Goal: Task Accomplishment & Management: Use online tool/utility

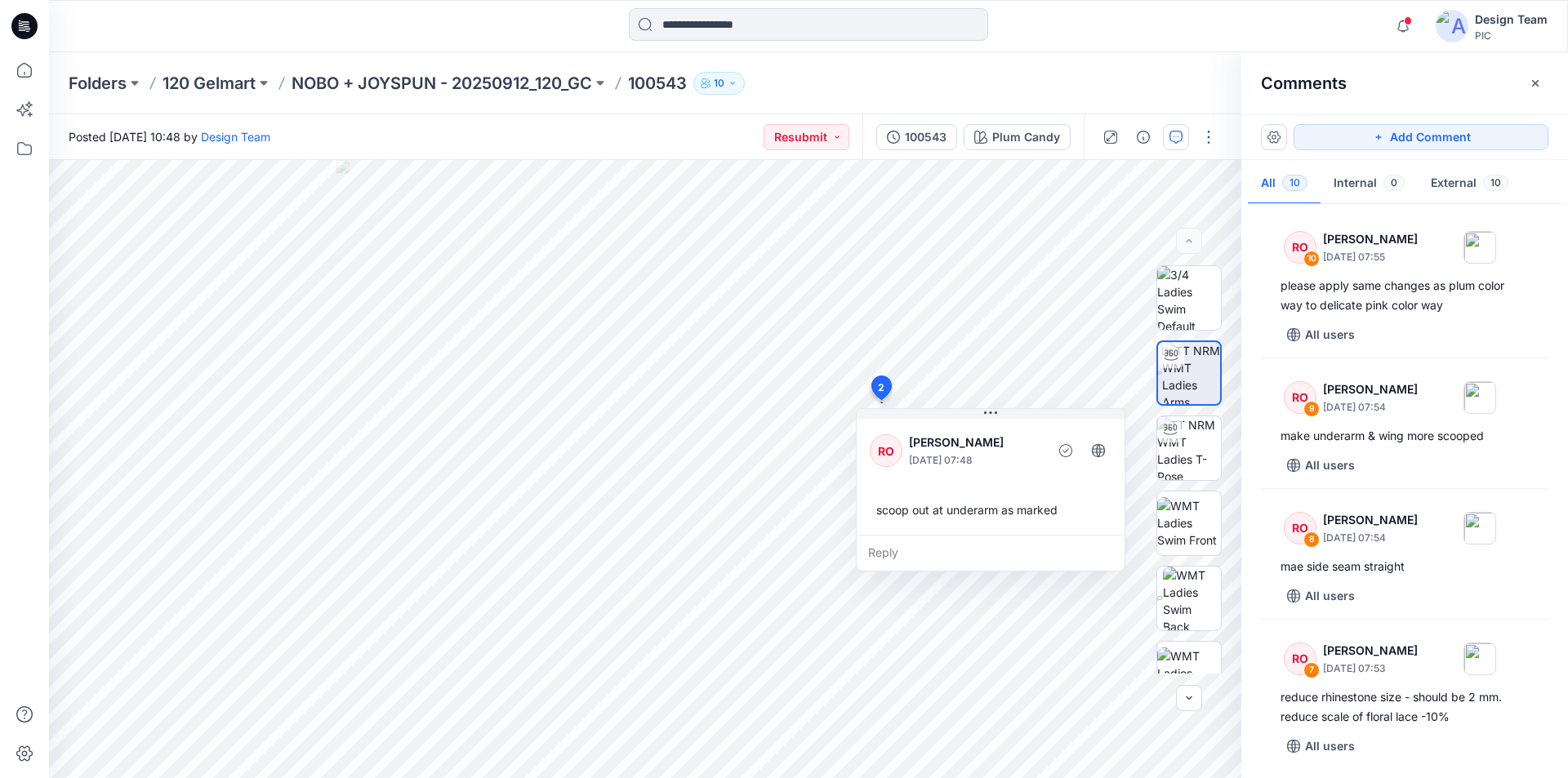
scroll to position [846, 0]
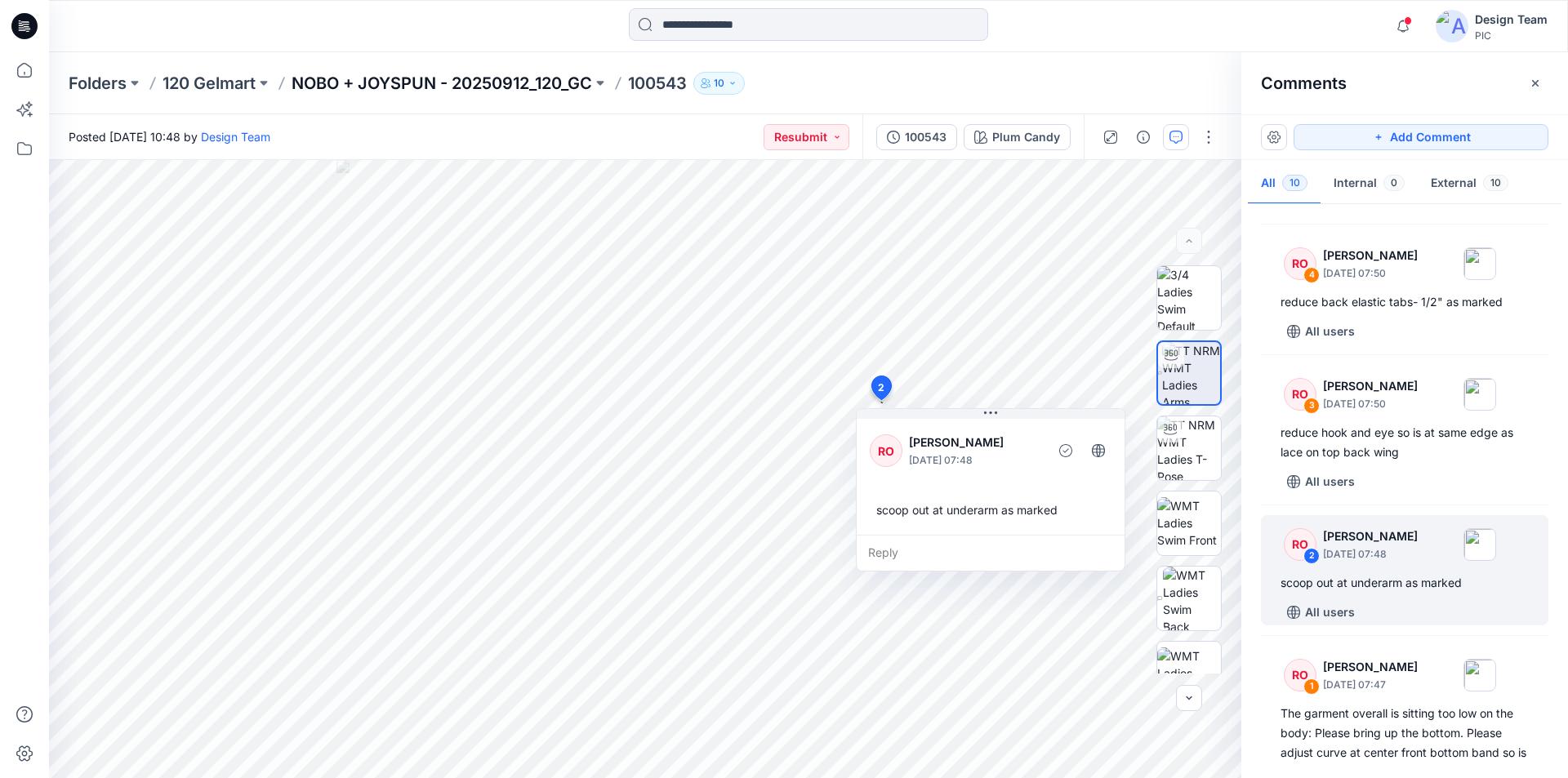
click at [390, 80] on p "NOBO + JOYSPUN - 20250912_120_GC" at bounding box center [441, 83] width 300 height 23
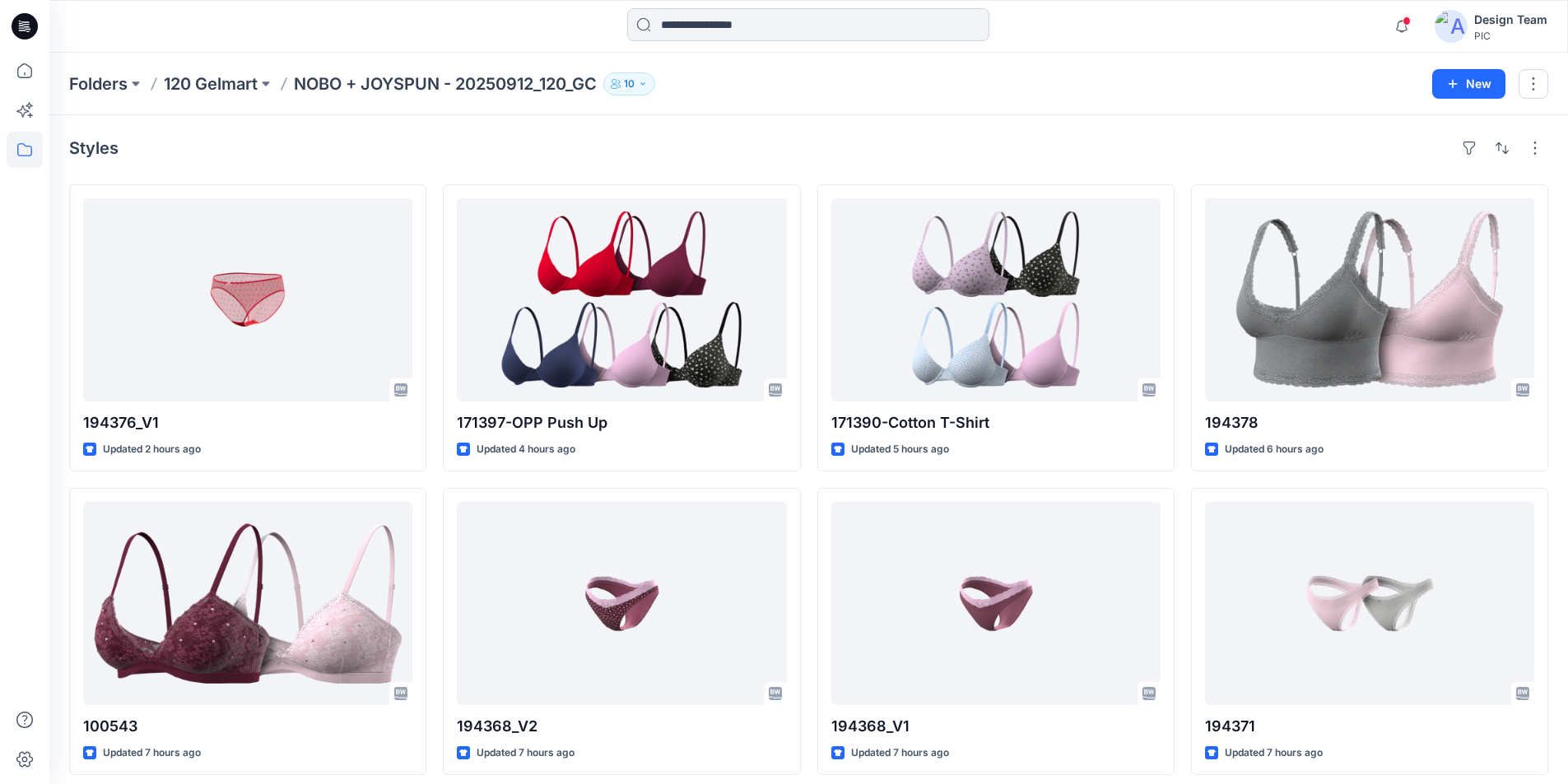
click at [703, 24] on input at bounding box center [808, 25] width 362 height 33
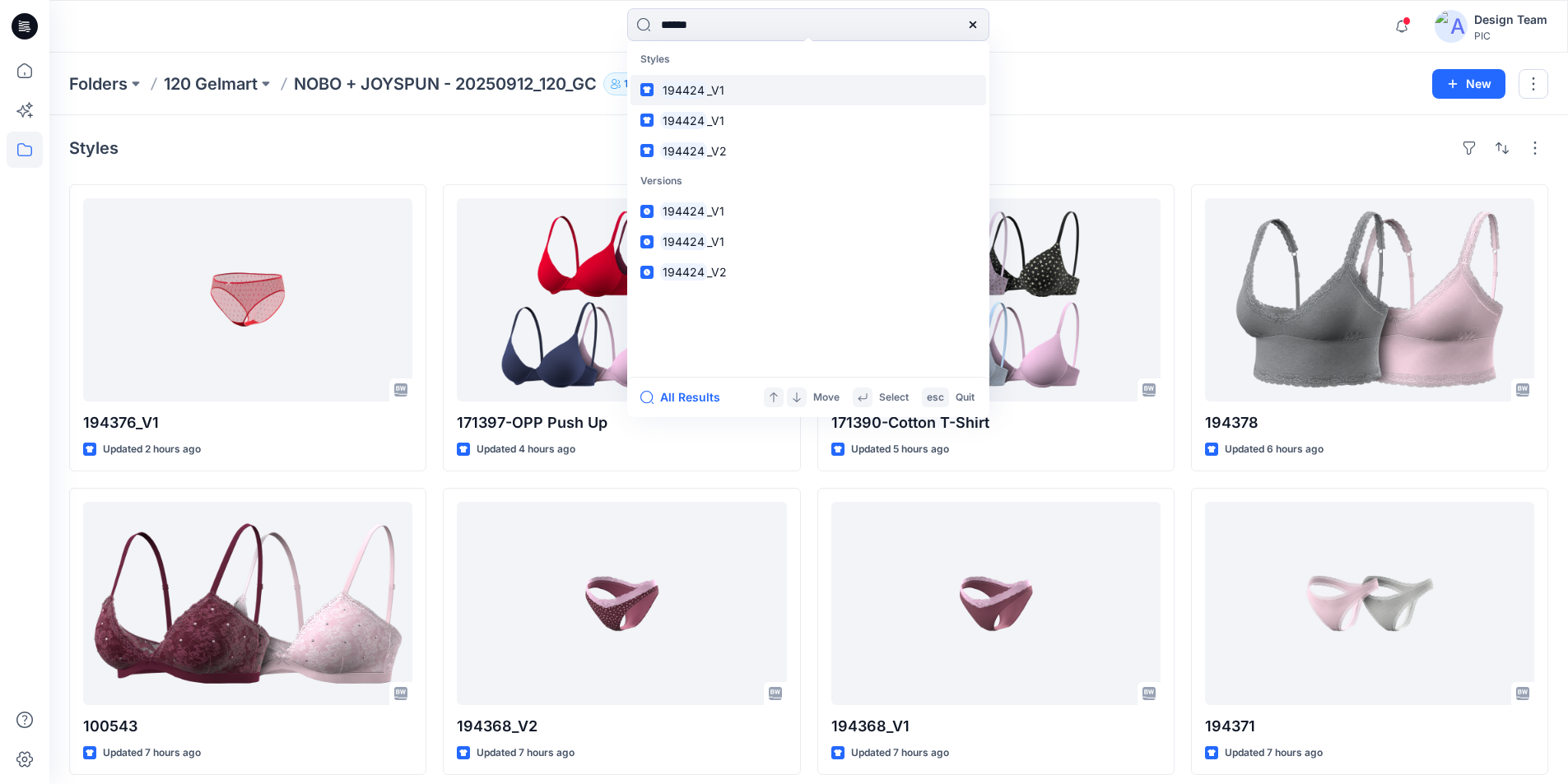
type input "******"
click at [707, 83] on span "_V1" at bounding box center [715, 90] width 17 height 14
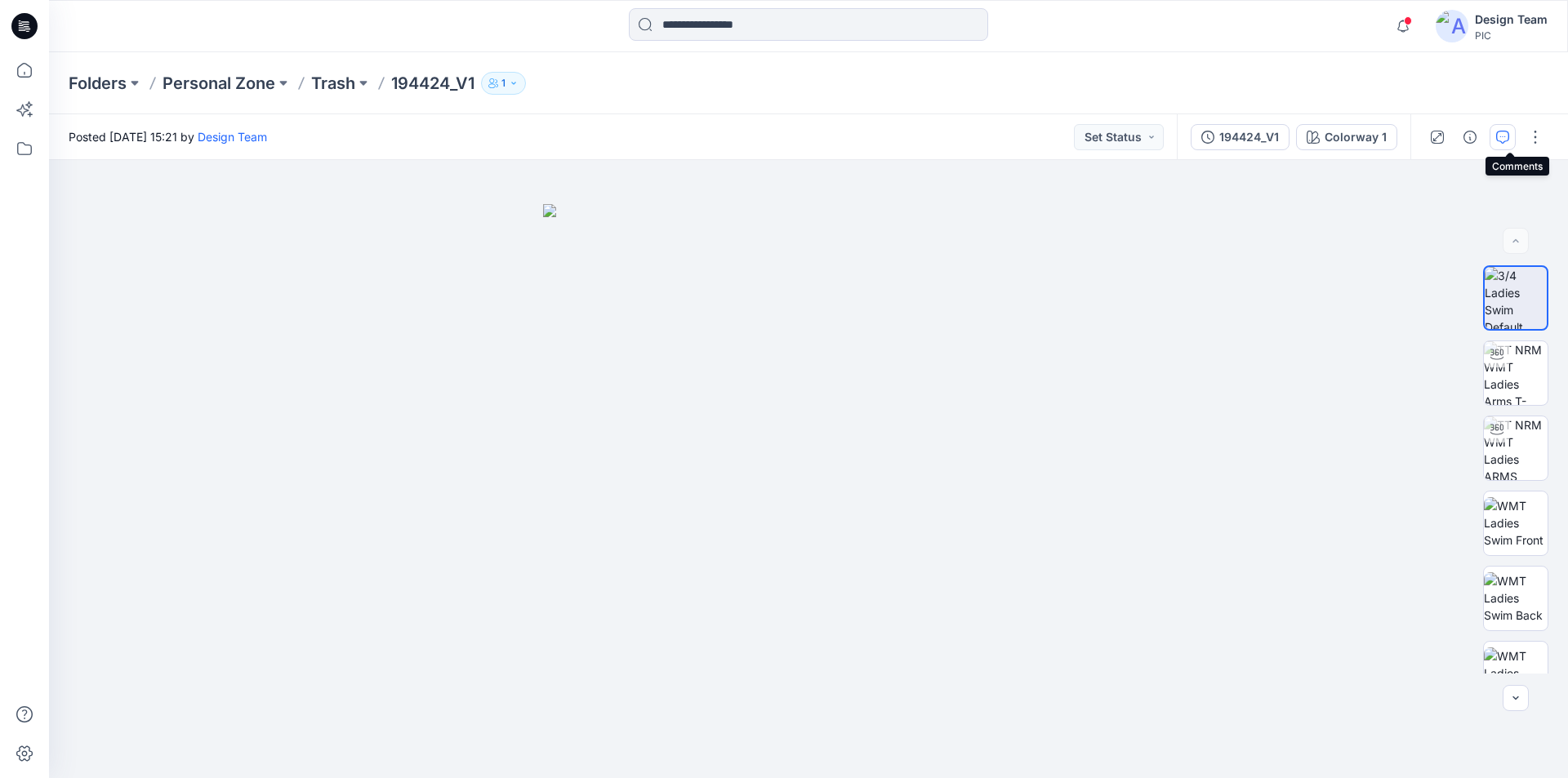
click at [1515, 134] on button "button" at bounding box center [1503, 137] width 26 height 26
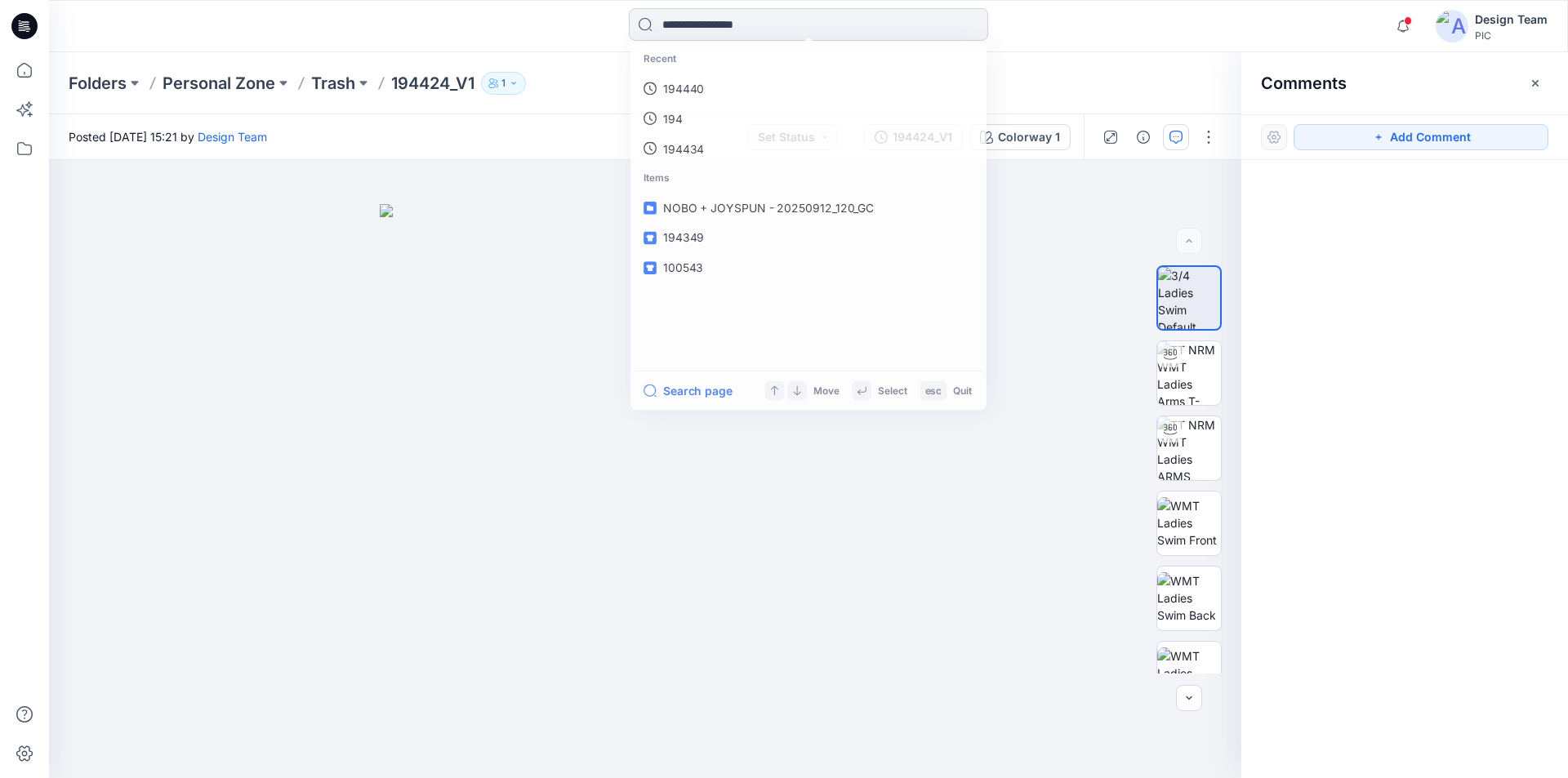
click at [692, 28] on input at bounding box center [808, 25] width 359 height 33
click at [701, 81] on link "194424" at bounding box center [808, 89] width 353 height 30
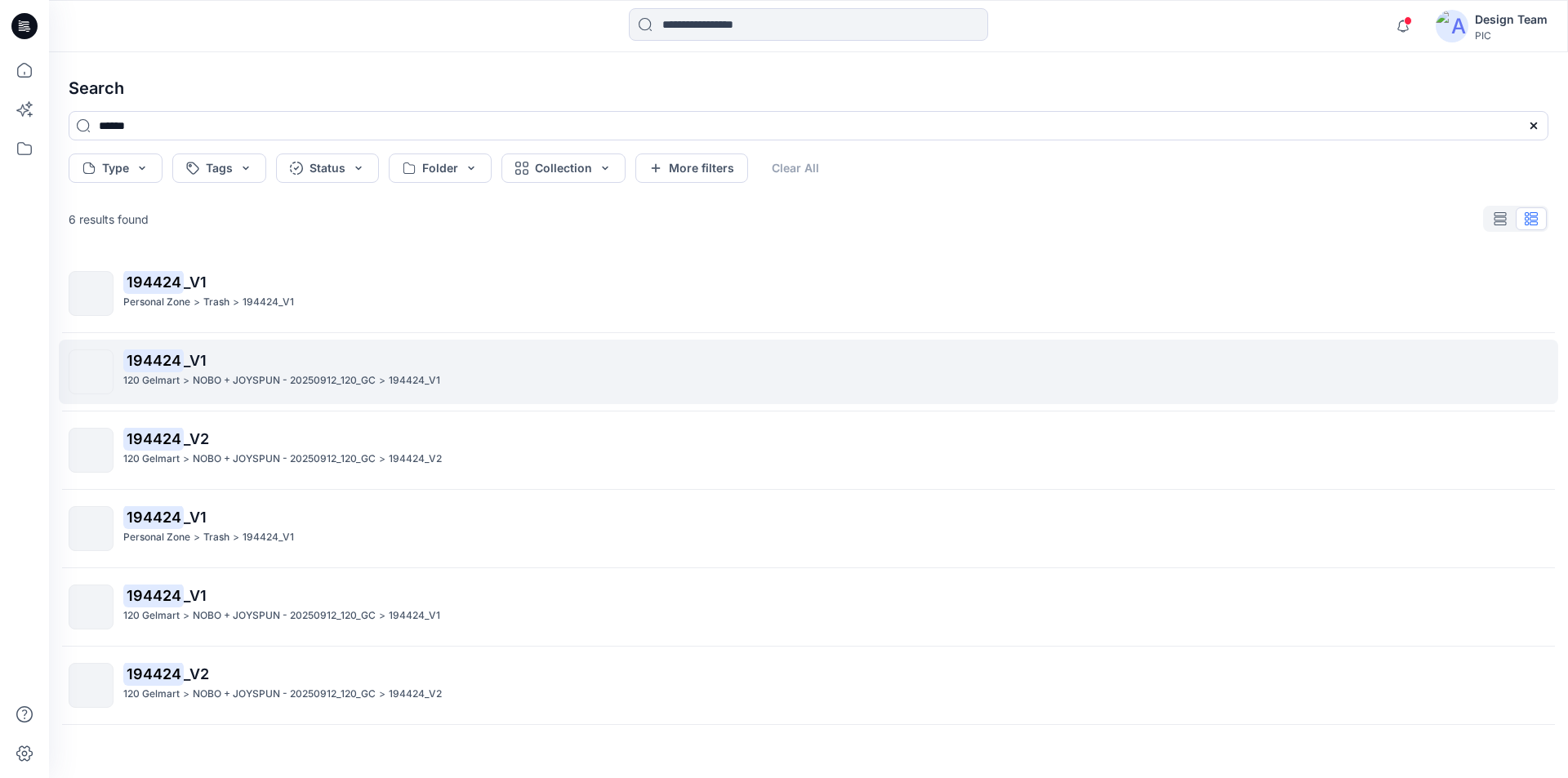
click at [159, 349] on mark "194424" at bounding box center [154, 360] width 61 height 23
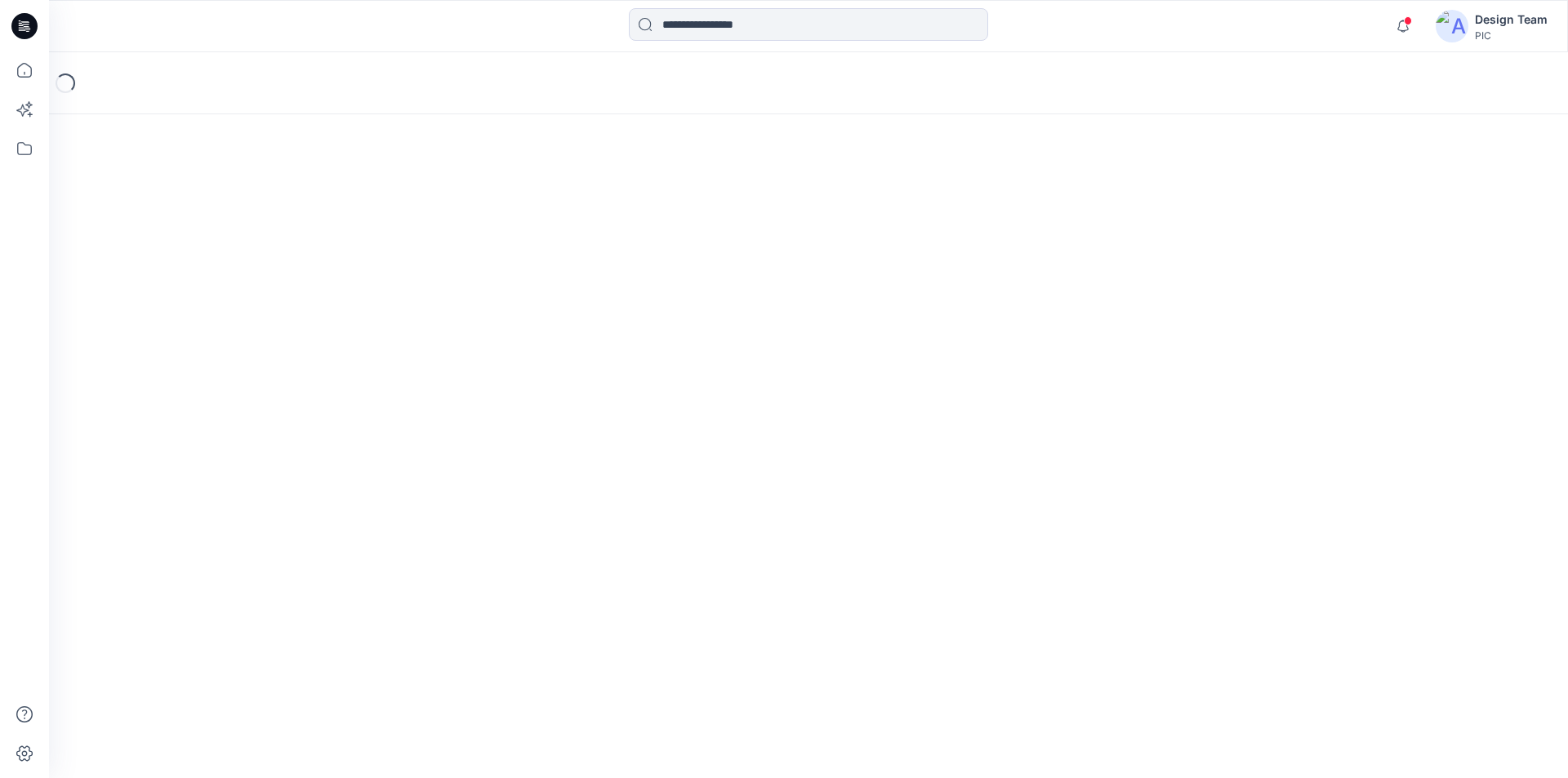
click at [191, 282] on div "Loading..." at bounding box center [809, 415] width 1519 height 726
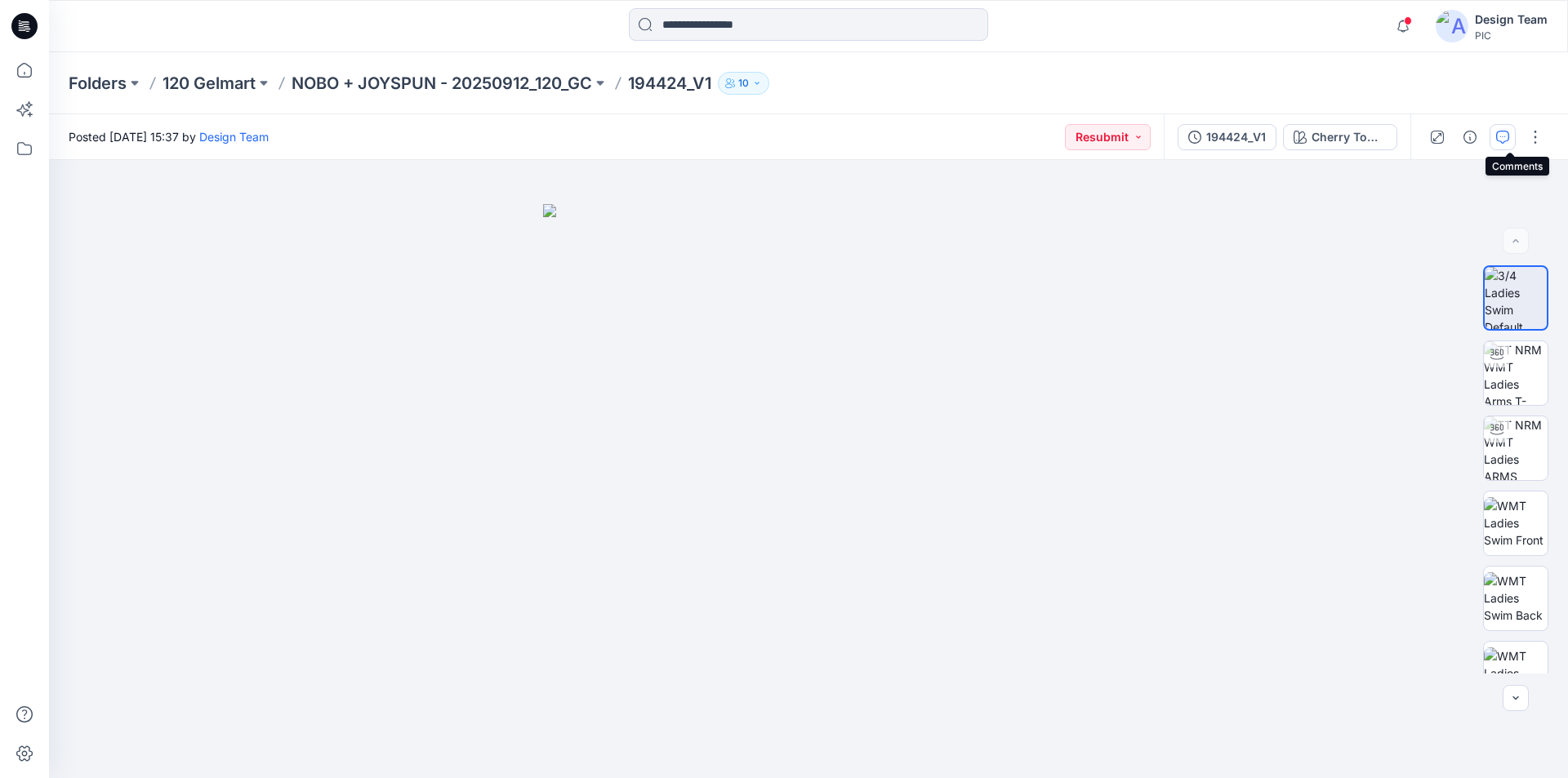
click at [1505, 137] on icon "button" at bounding box center [1503, 137] width 13 height 13
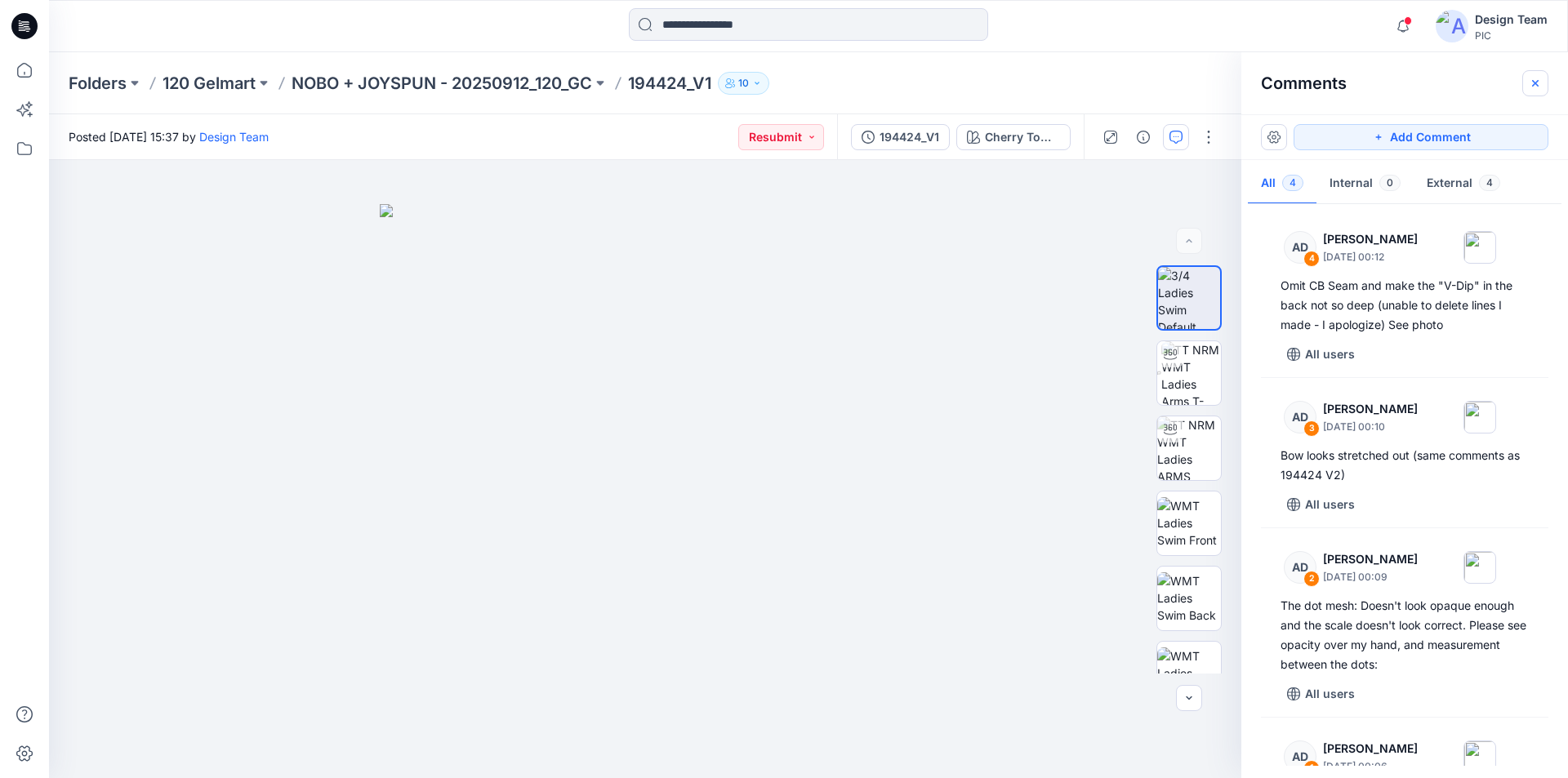
click at [1533, 79] on icon "button" at bounding box center [1535, 83] width 13 height 13
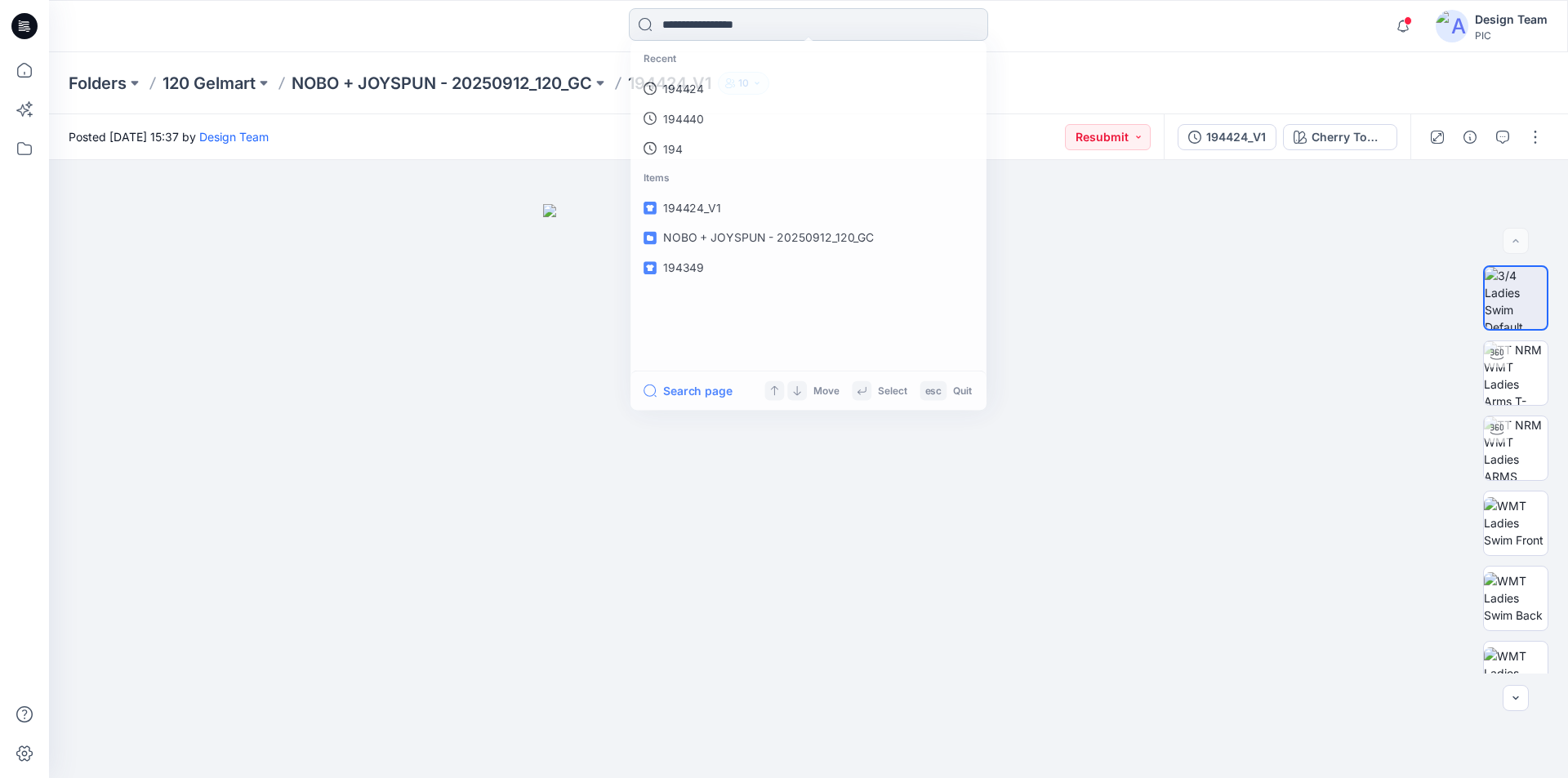
click at [757, 19] on input at bounding box center [808, 25] width 359 height 33
click at [706, 83] on link "194424" at bounding box center [808, 89] width 353 height 30
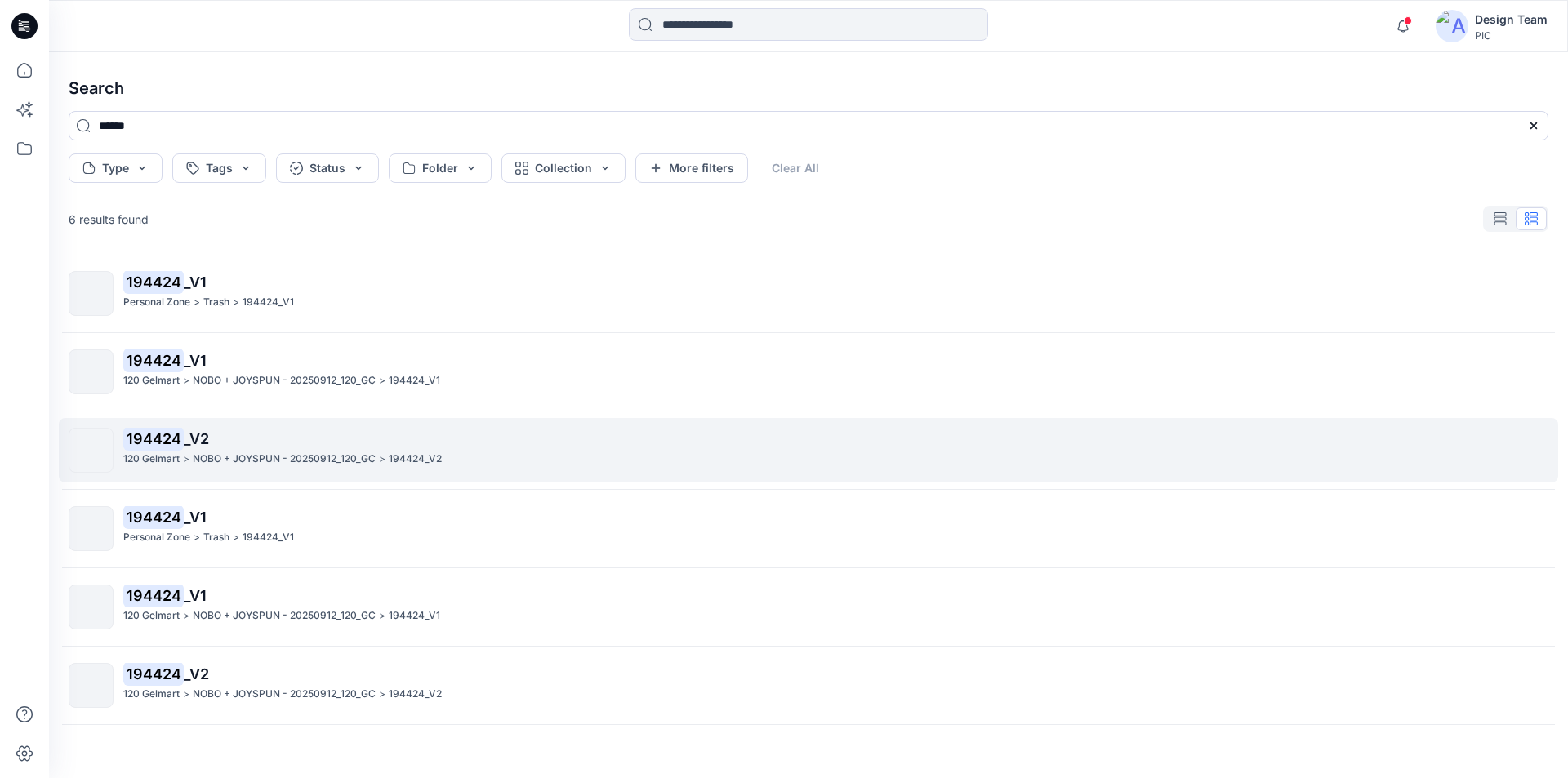
click at [149, 427] on mark "194424" at bounding box center [154, 438] width 61 height 23
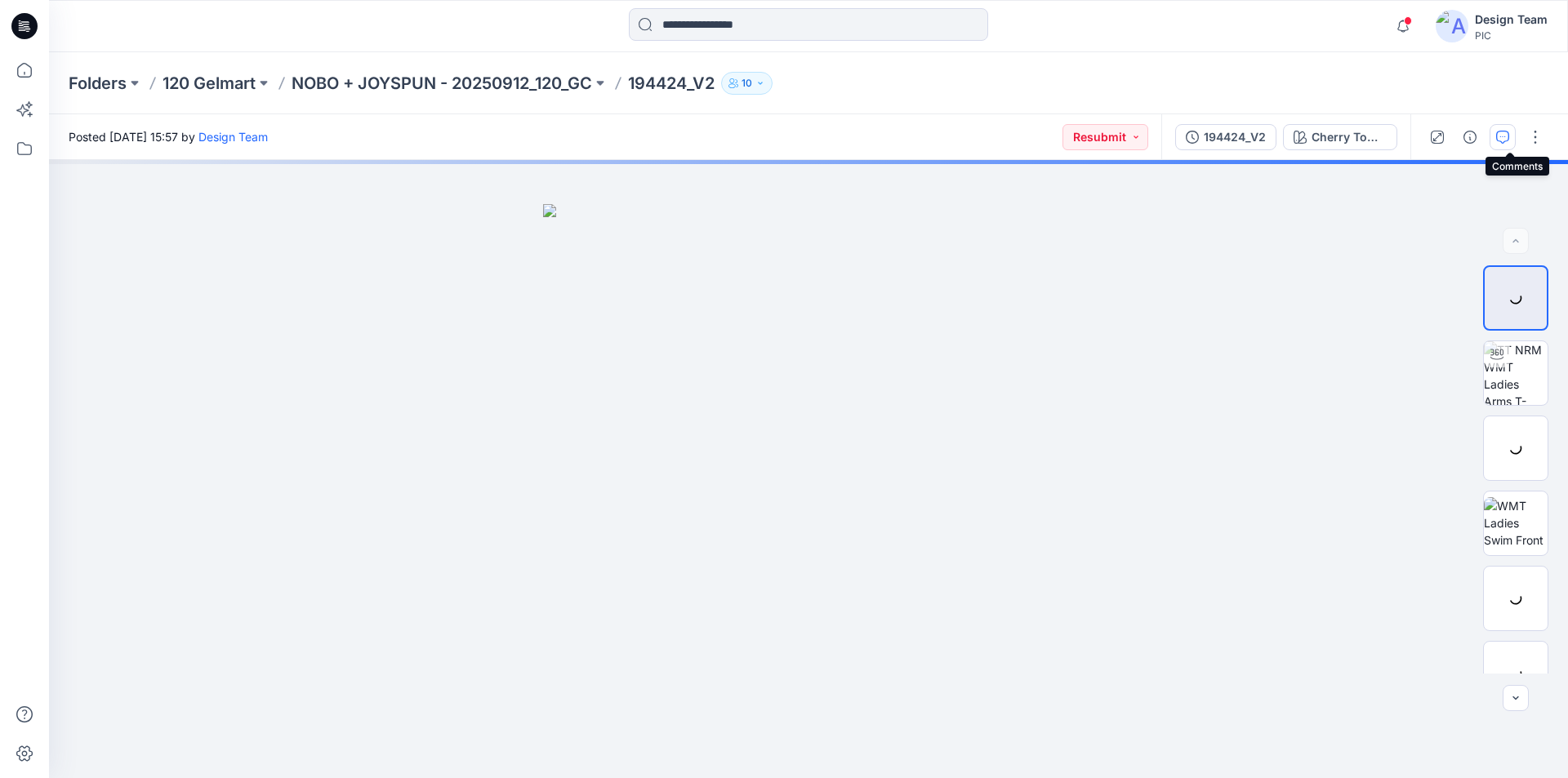
click at [1507, 134] on icon "button" at bounding box center [1503, 137] width 13 height 13
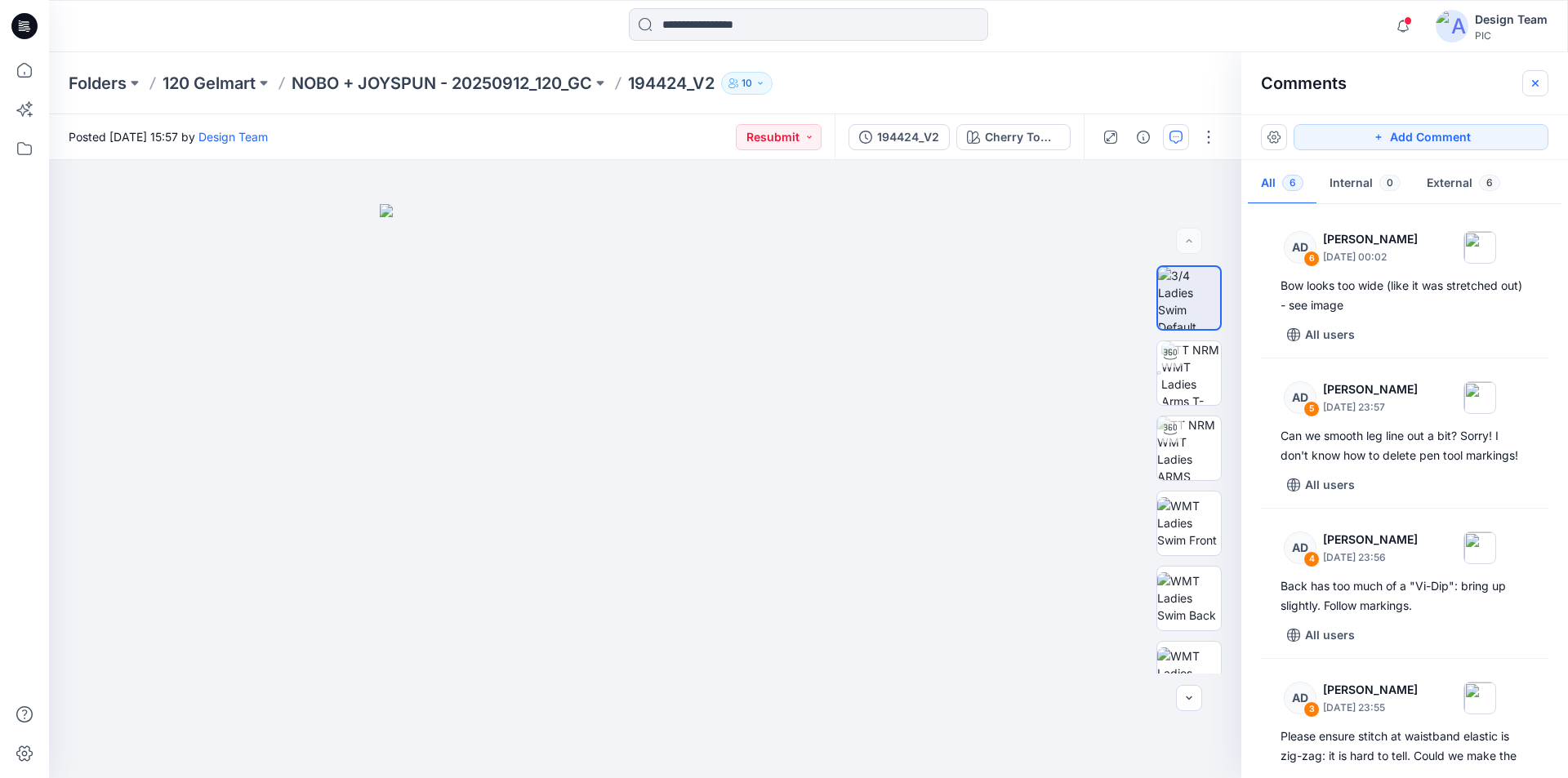
click at [1534, 78] on icon "button" at bounding box center [1535, 83] width 13 height 13
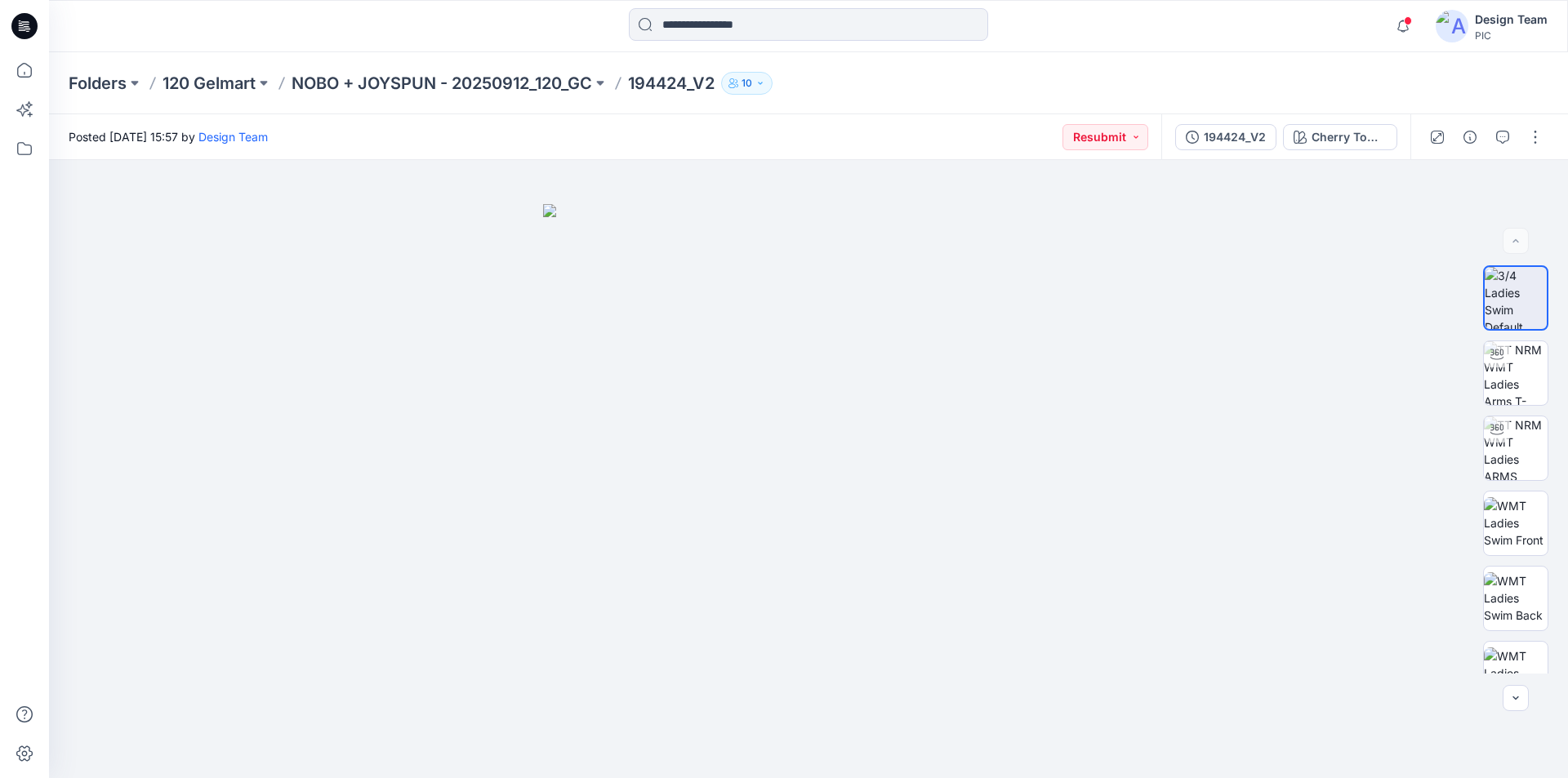
click at [22, 22] on icon at bounding box center [25, 21] width 8 height 1
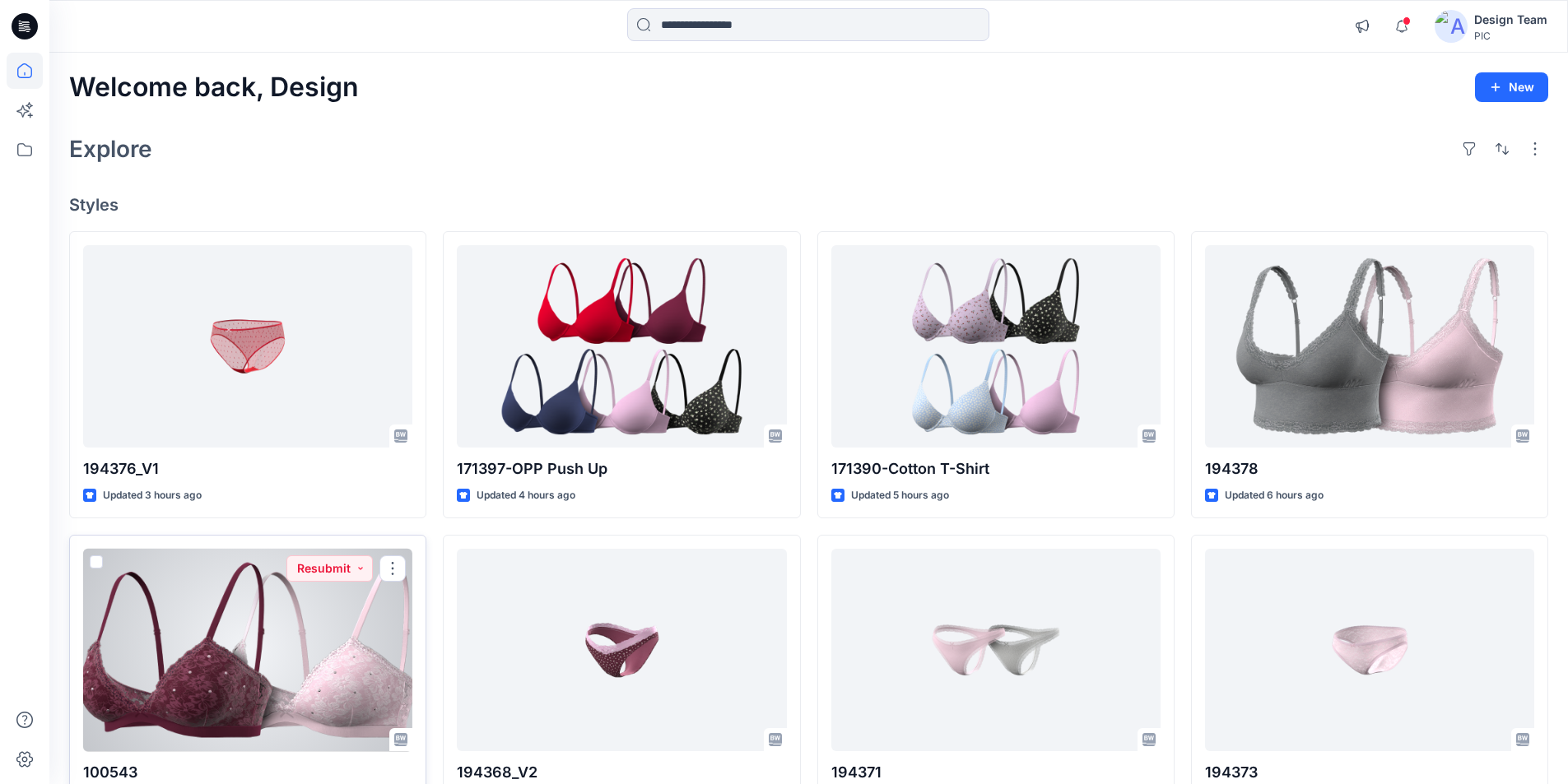
click at [298, 620] on div at bounding box center [247, 650] width 329 height 203
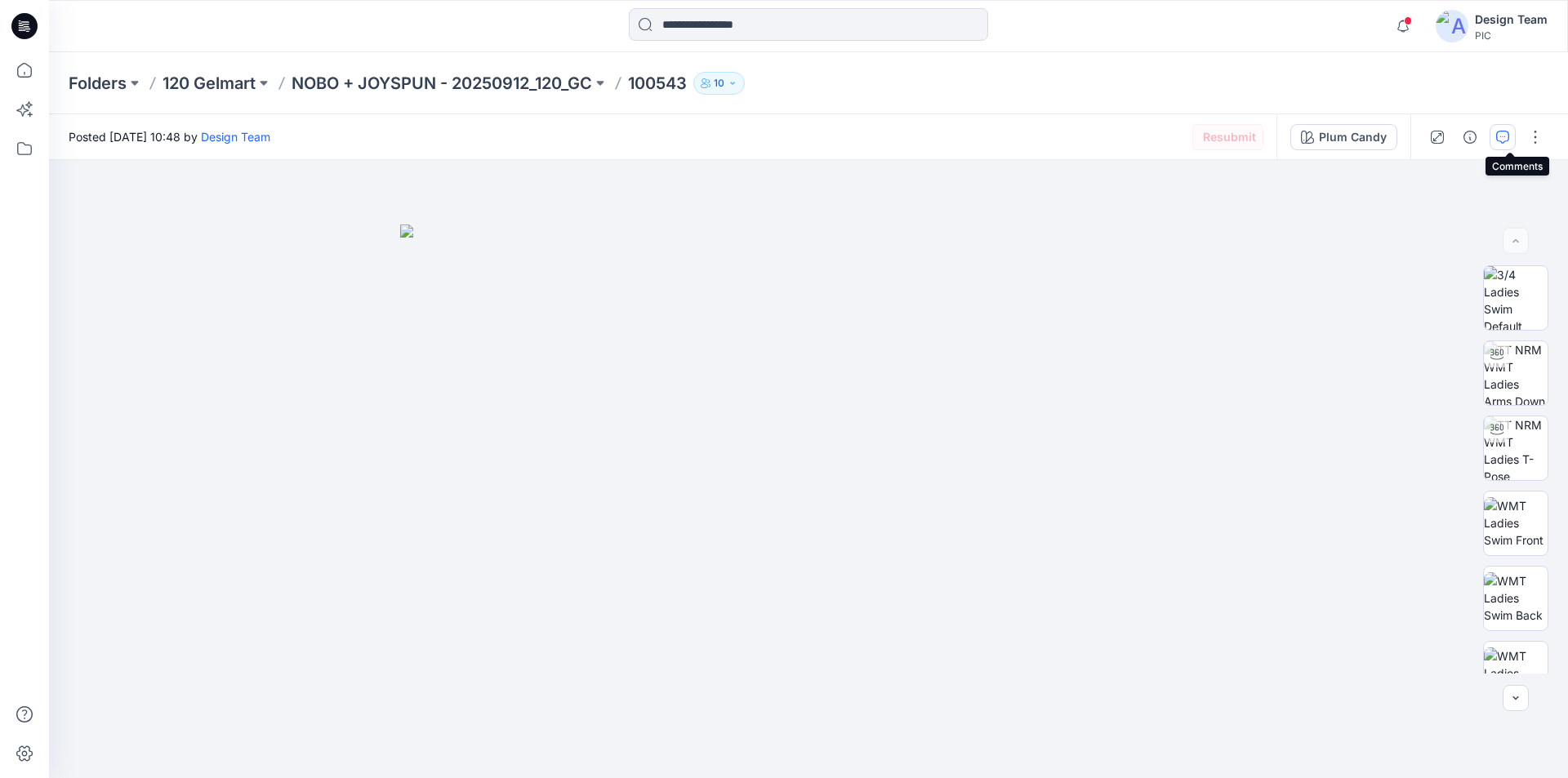
click at [1509, 137] on icon "button" at bounding box center [1503, 137] width 13 height 13
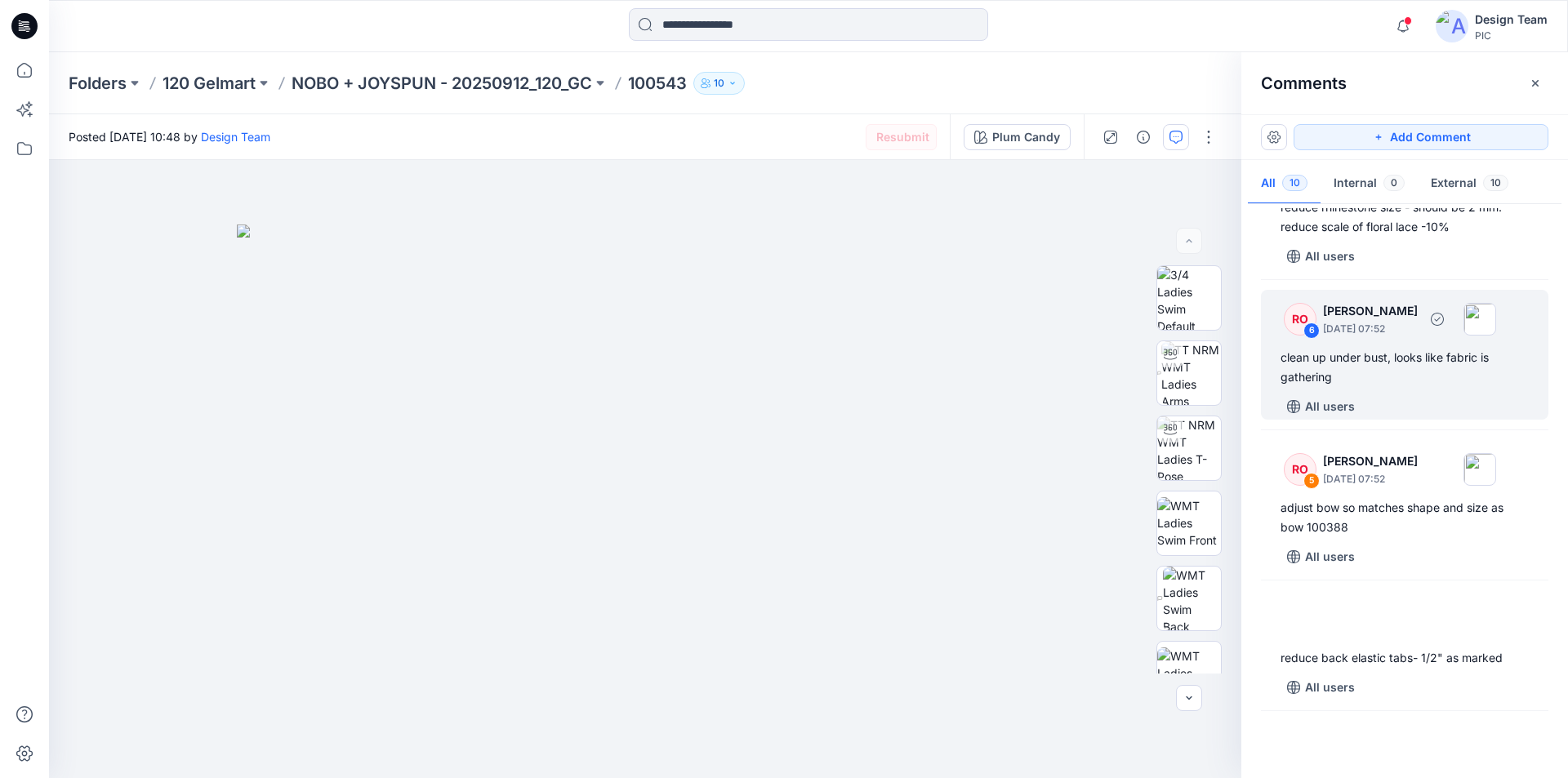
scroll to position [846, 0]
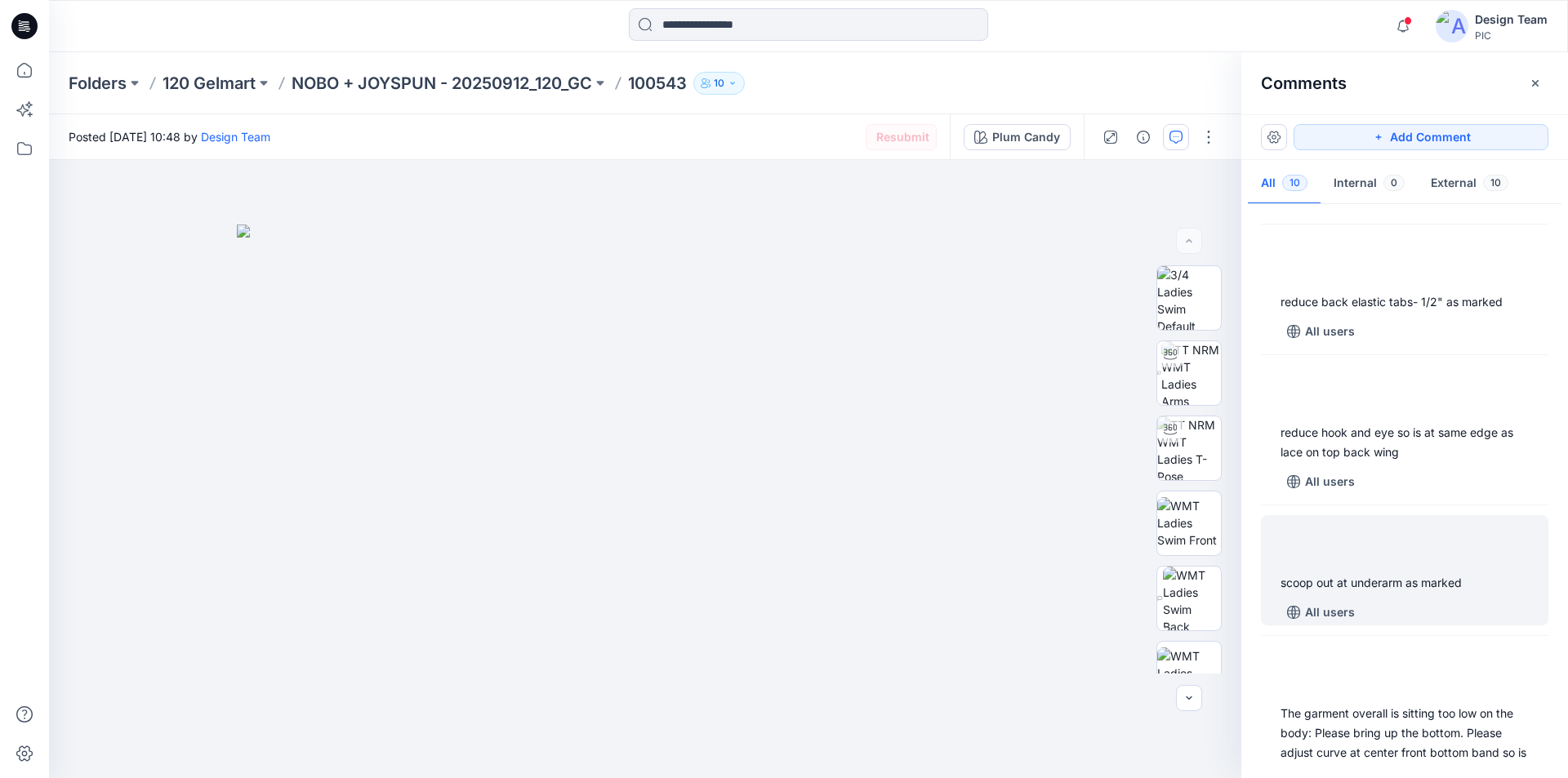
click at [1463, 573] on div "scoop out at underarm as marked" at bounding box center [1404, 582] width 248 height 20
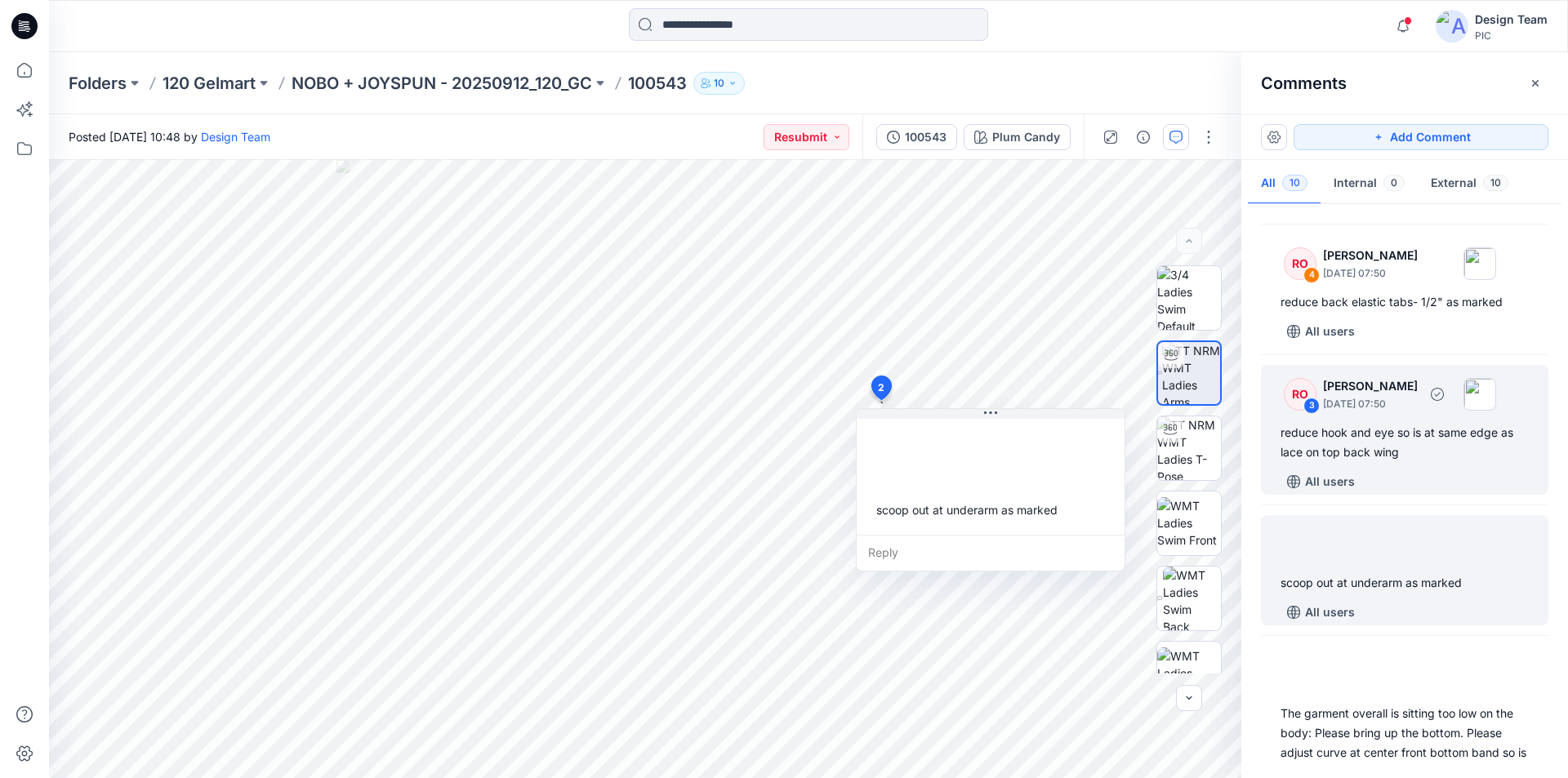
click at [1446, 423] on div "reduce hook and eye so is at same edge as lace on top back wing" at bounding box center [1404, 443] width 248 height 39
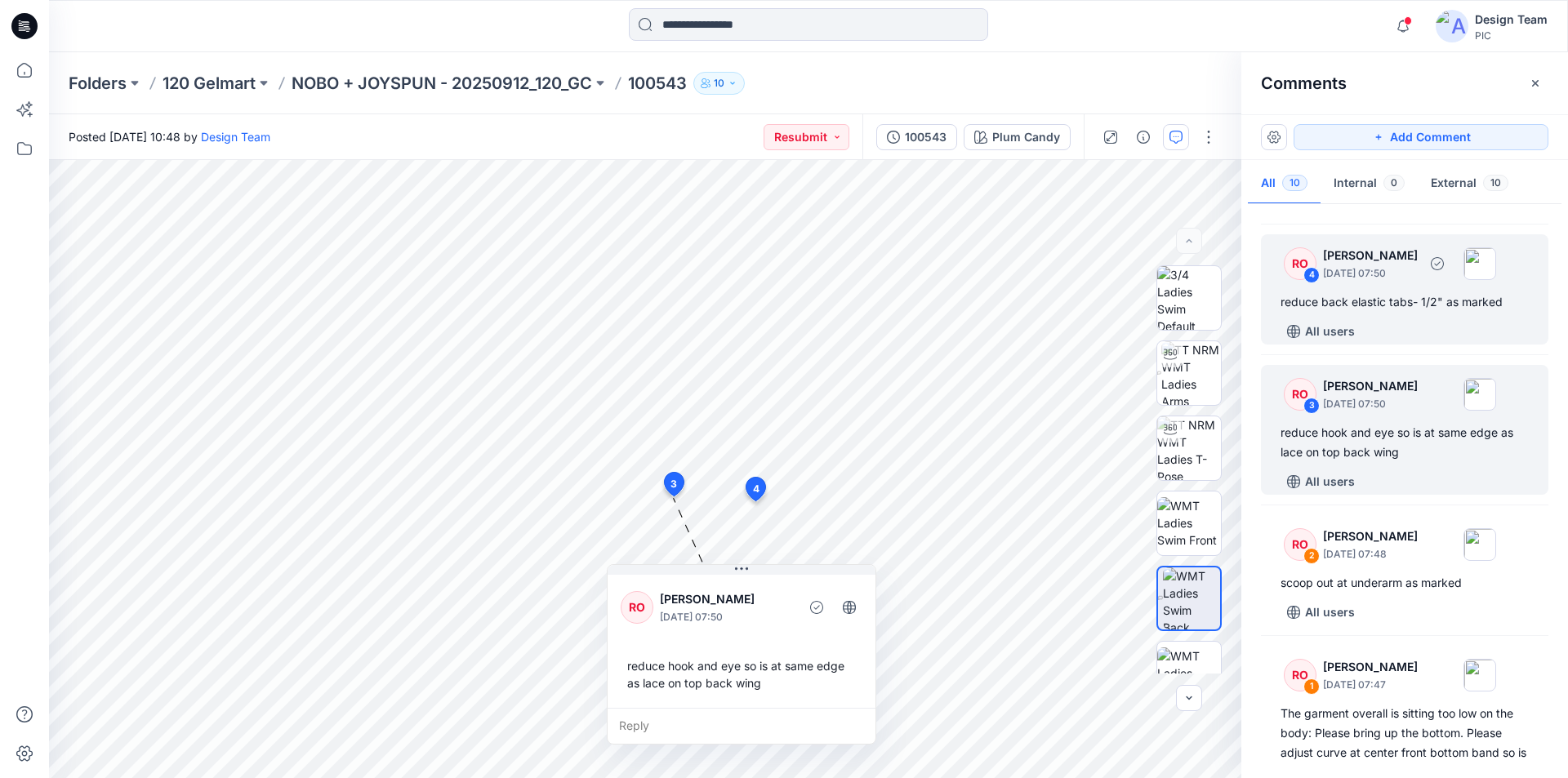
click at [1434, 292] on div "reduce back elastic tabs- 1/2" as marked" at bounding box center [1404, 302] width 248 height 20
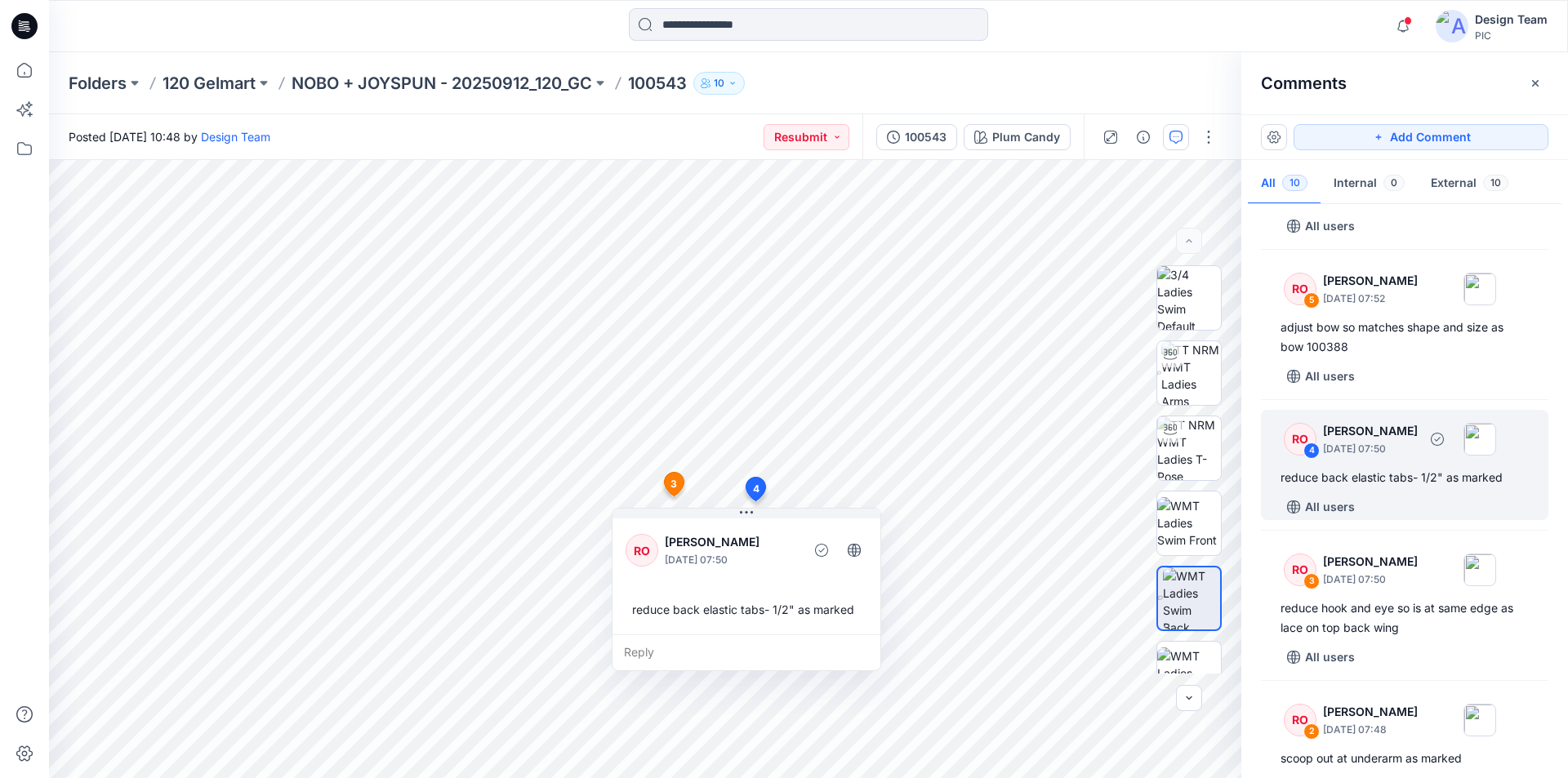
scroll to position [669, 0]
click at [1430, 295] on div "RO 5 [PERSON_NAME] [DATE] 07:52 adjust bow so matches shape and size as bow 100…" at bounding box center [1404, 325] width 287 height 130
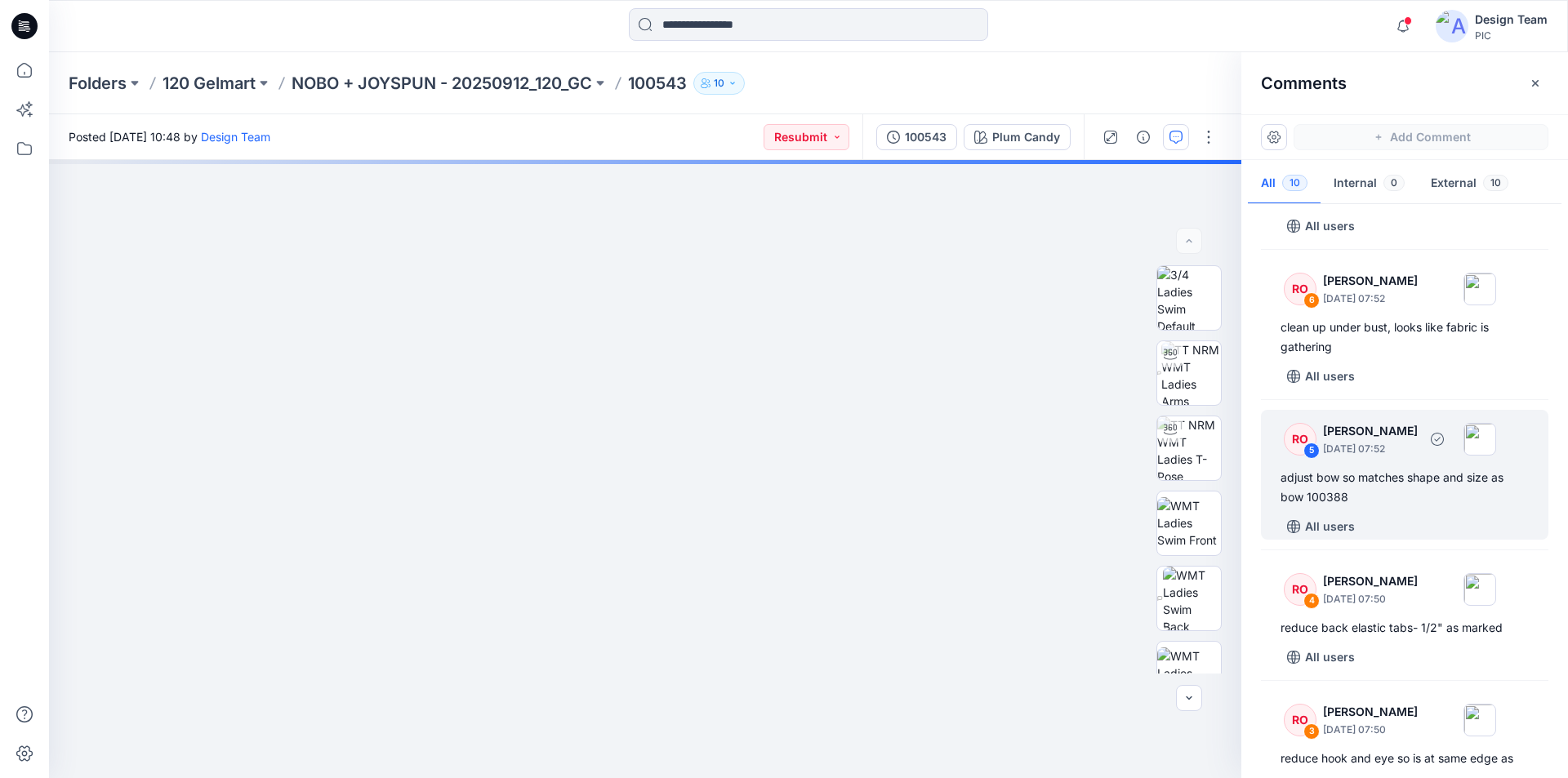
scroll to position [506, 0]
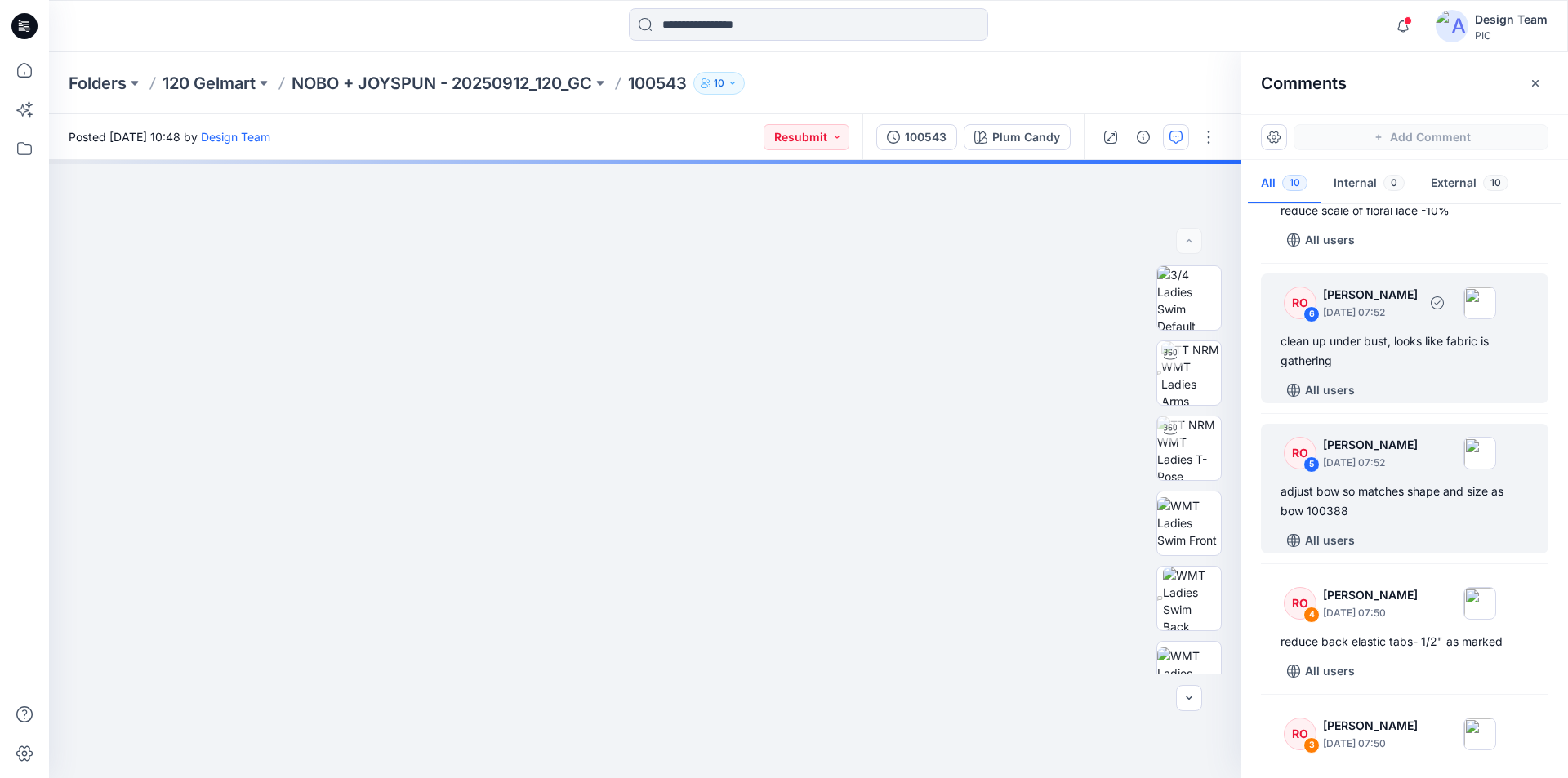
click at [1429, 323] on div "RO 6 [PERSON_NAME] [DATE] 07:52" at bounding box center [1382, 302] width 225 height 45
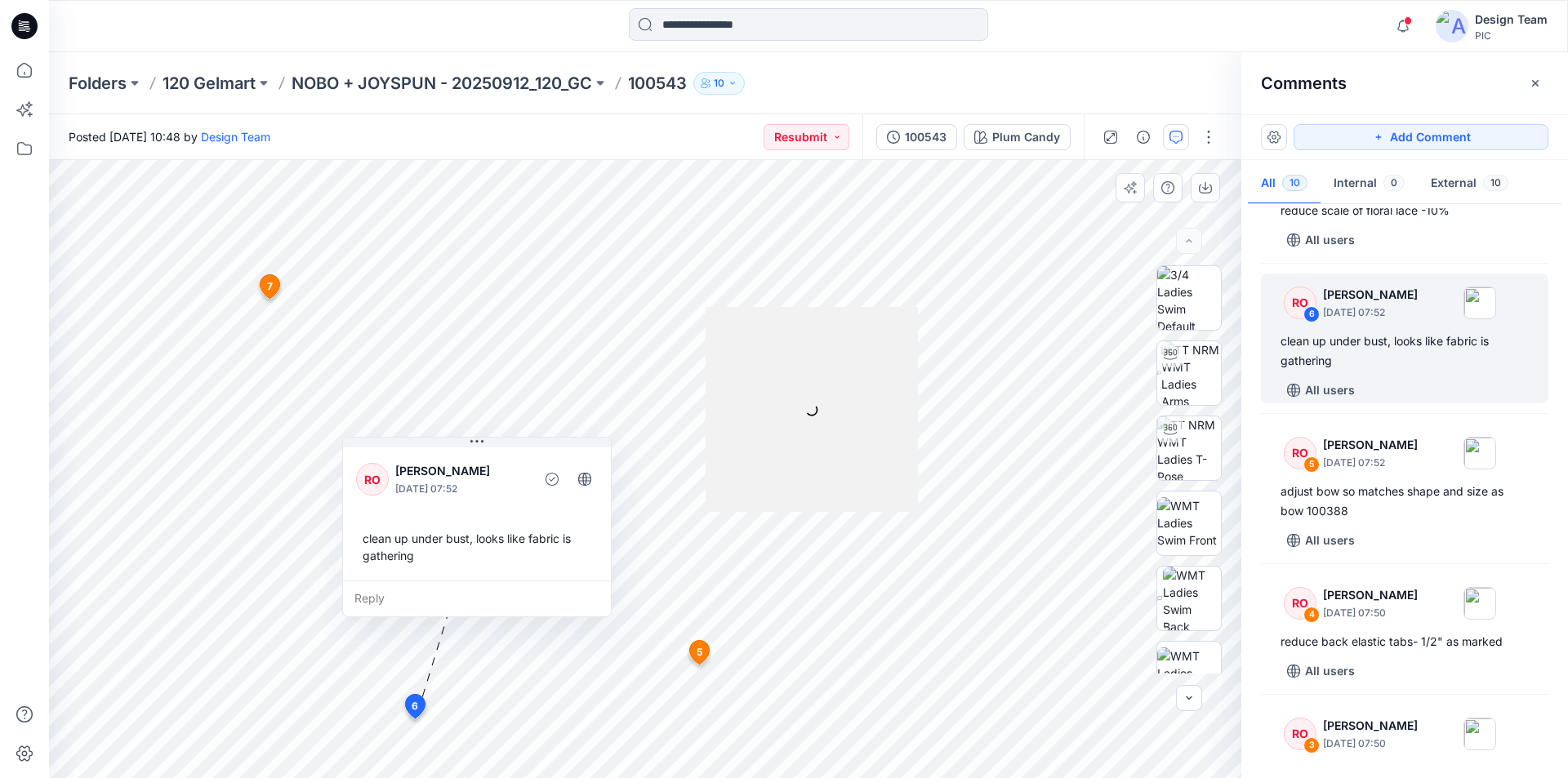
drag, startPoint x: 556, startPoint y: 736, endPoint x: 509, endPoint y: 447, distance: 292.8
click at [509, 447] on button at bounding box center [476, 443] width 268 height 10
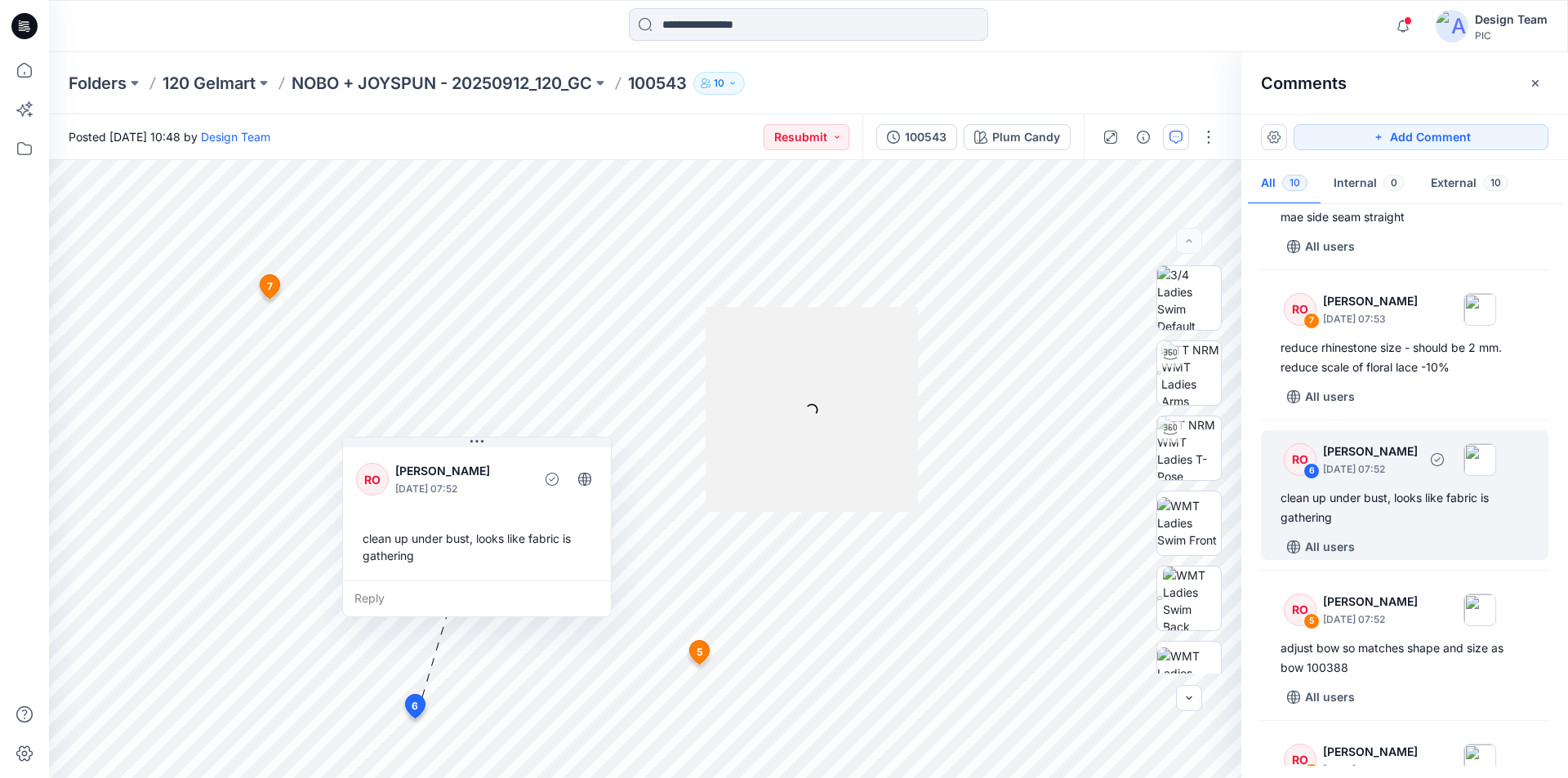
scroll to position [343, 0]
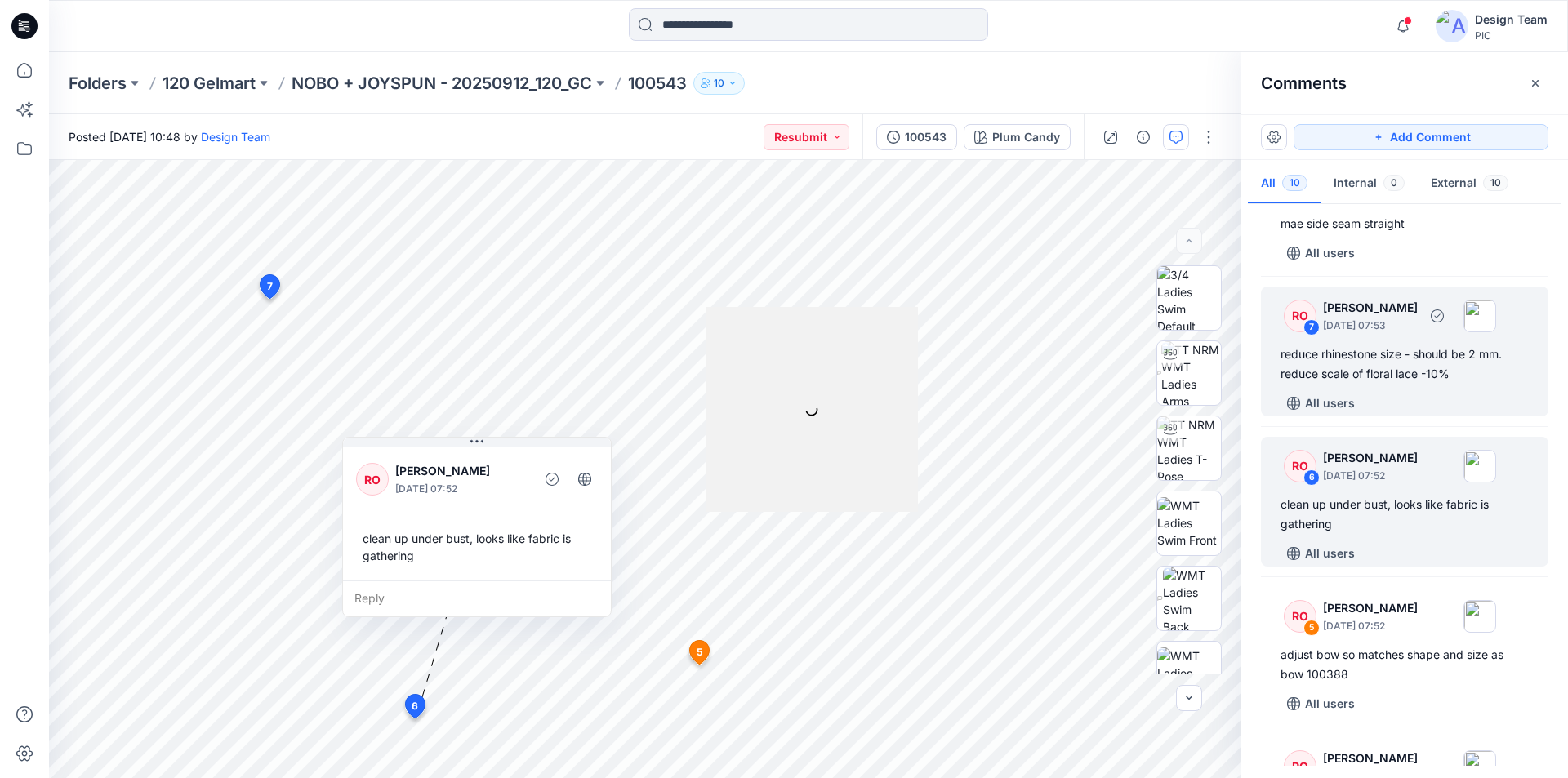
click at [1404, 383] on div "reduce rhinestone size - should be 2 mm. reduce scale of floral lace -10%" at bounding box center [1404, 364] width 248 height 39
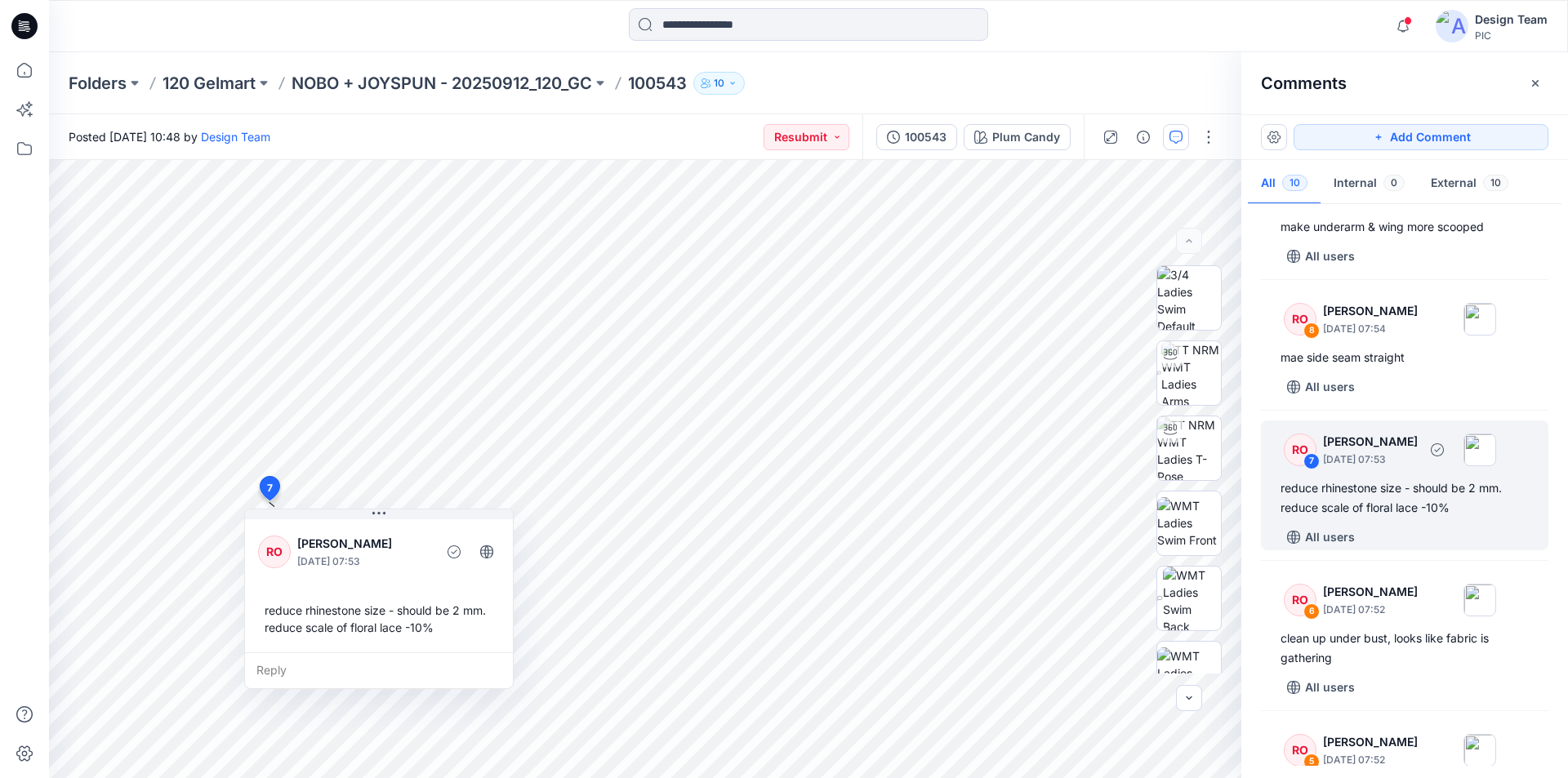
scroll to position [180, 0]
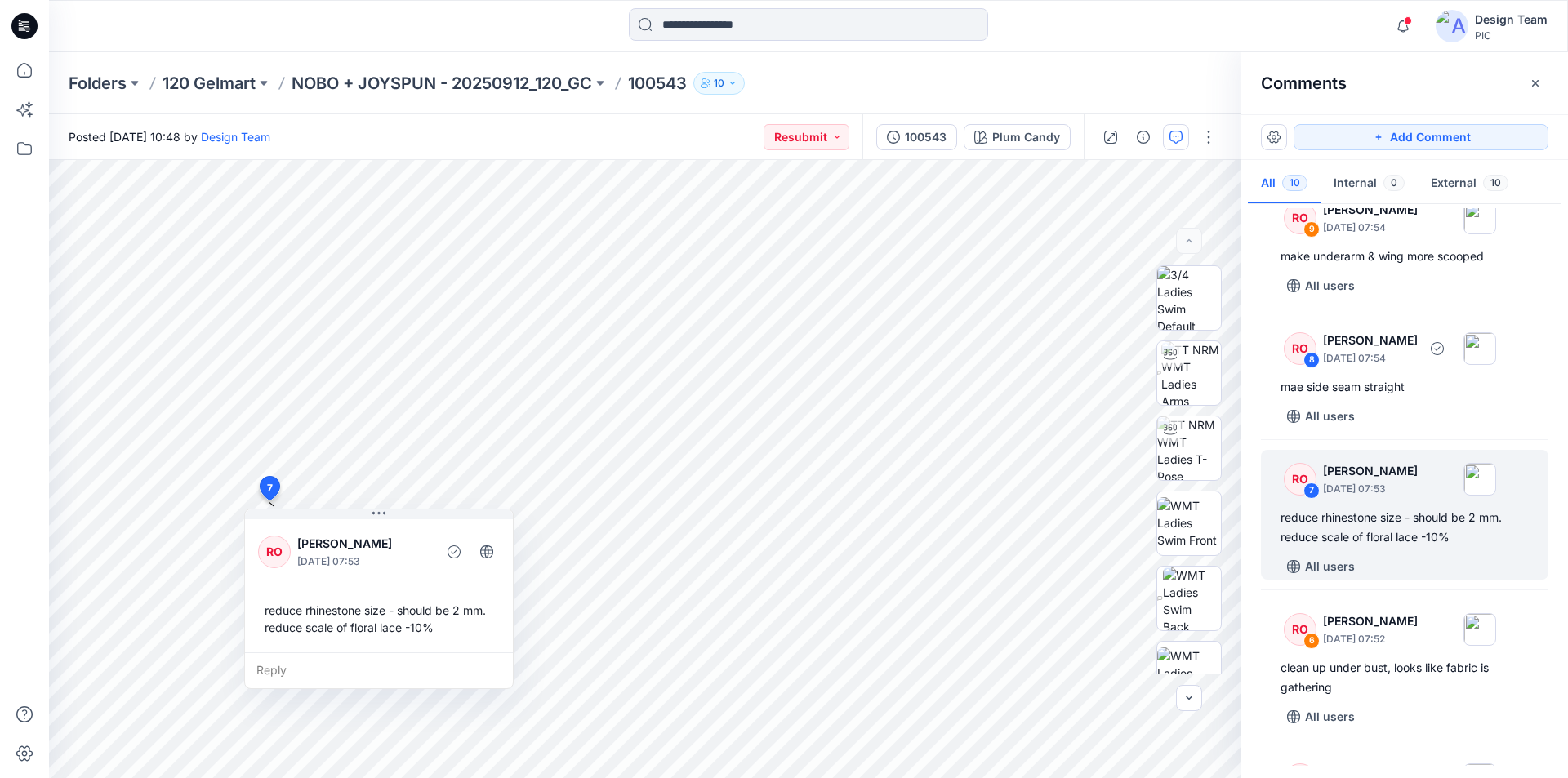
click at [1404, 383] on div "mae side seam straight" at bounding box center [1404, 387] width 248 height 20
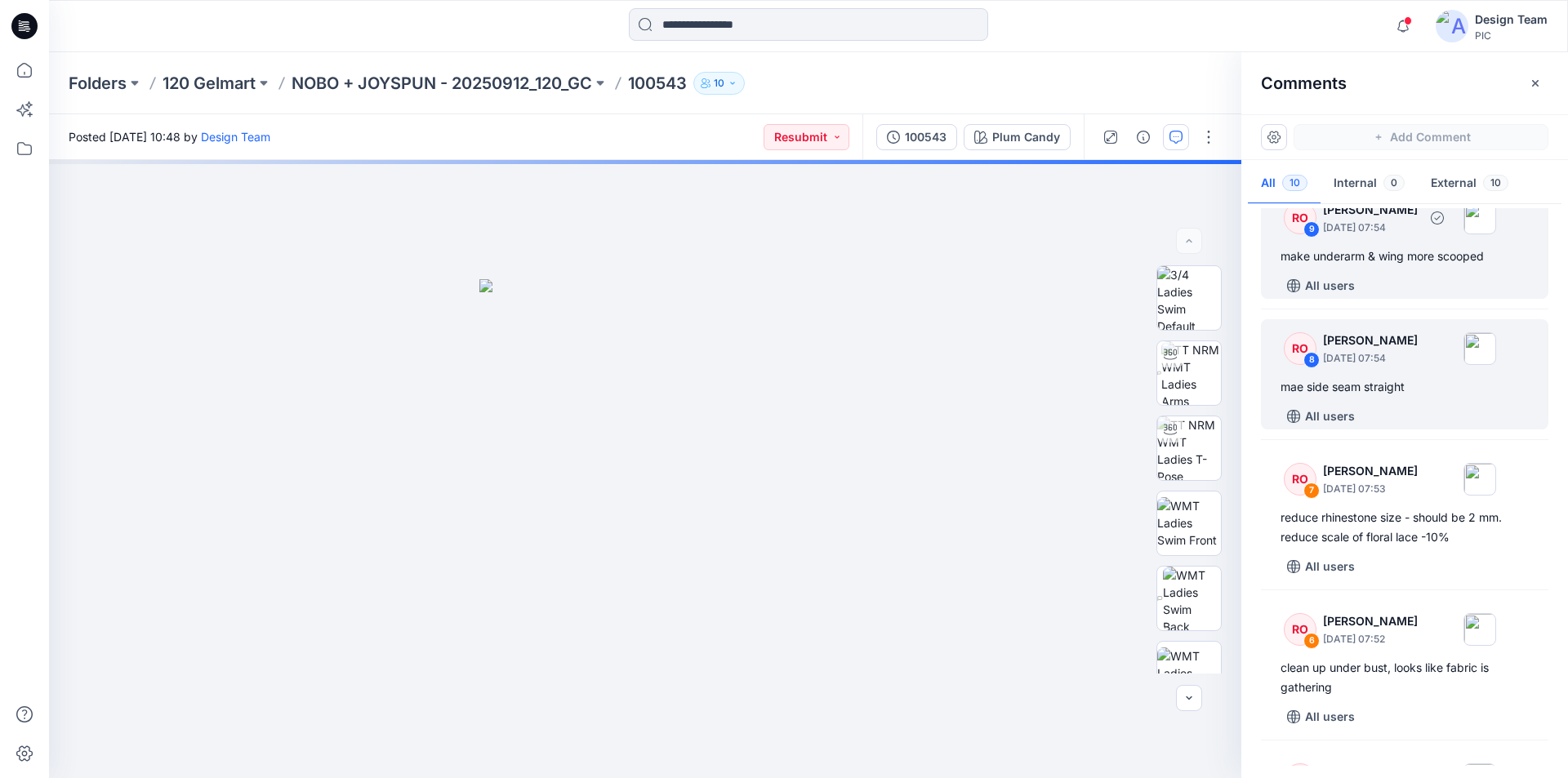
click at [1386, 263] on div "make underarm & wing more scooped" at bounding box center [1404, 256] width 248 height 20
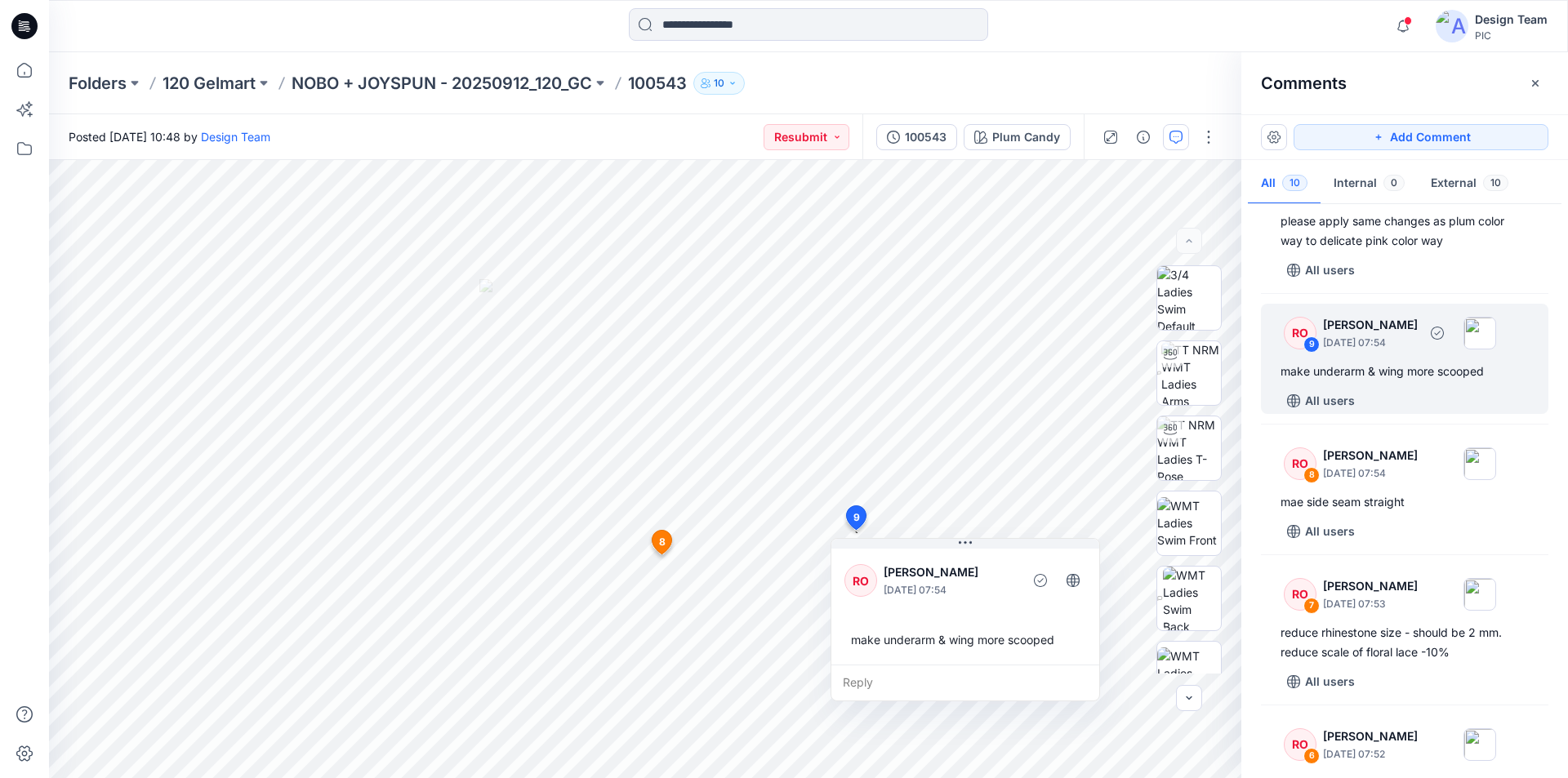
scroll to position [0, 0]
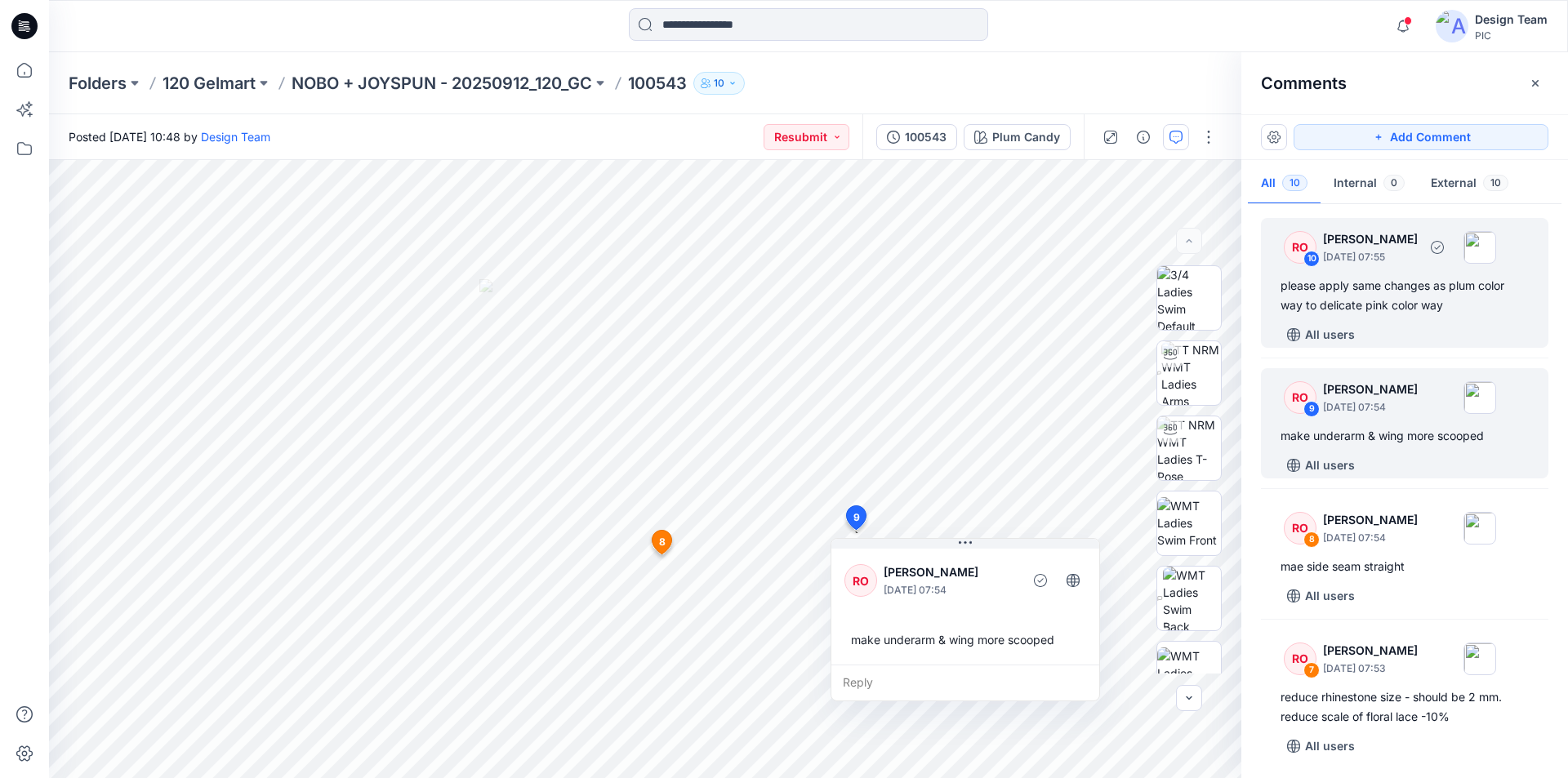
click at [1382, 303] on div "please apply same changes as plum color way to delicate pink color way" at bounding box center [1404, 295] width 248 height 39
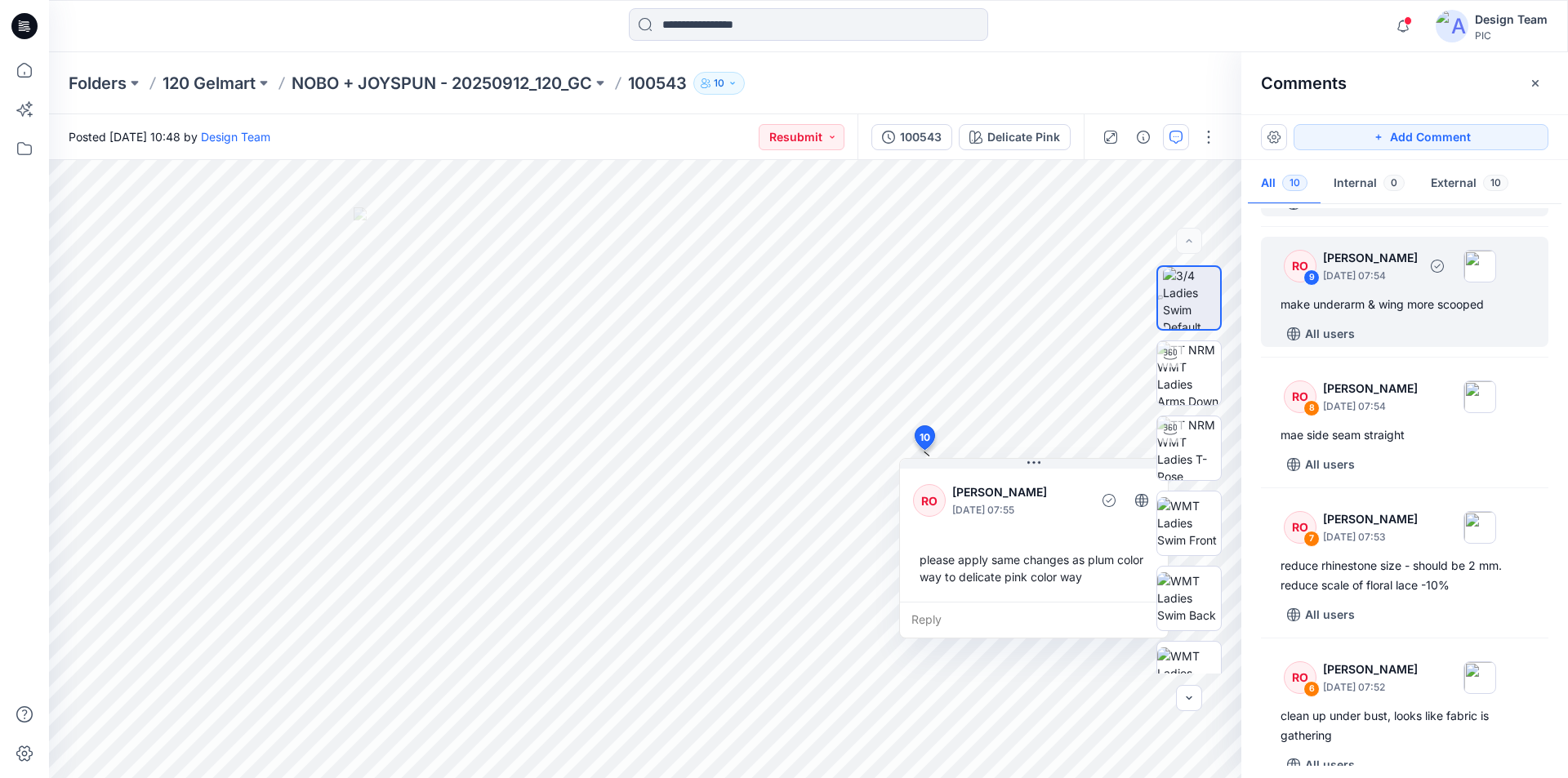
scroll to position [164, 0]
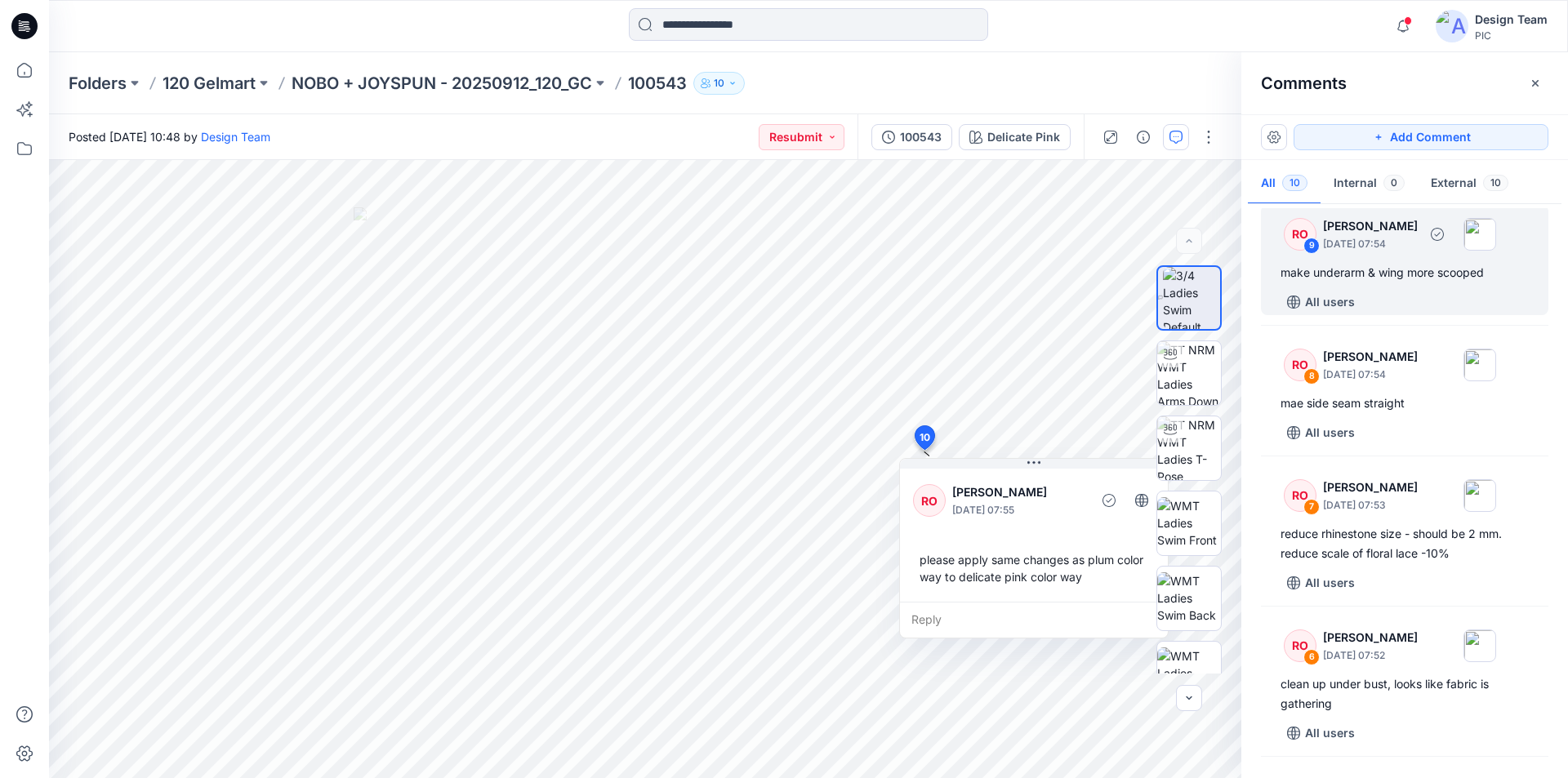
click at [1377, 254] on div "RO 9 [PERSON_NAME] [DATE] 07:54" at bounding box center [1382, 233] width 225 height 45
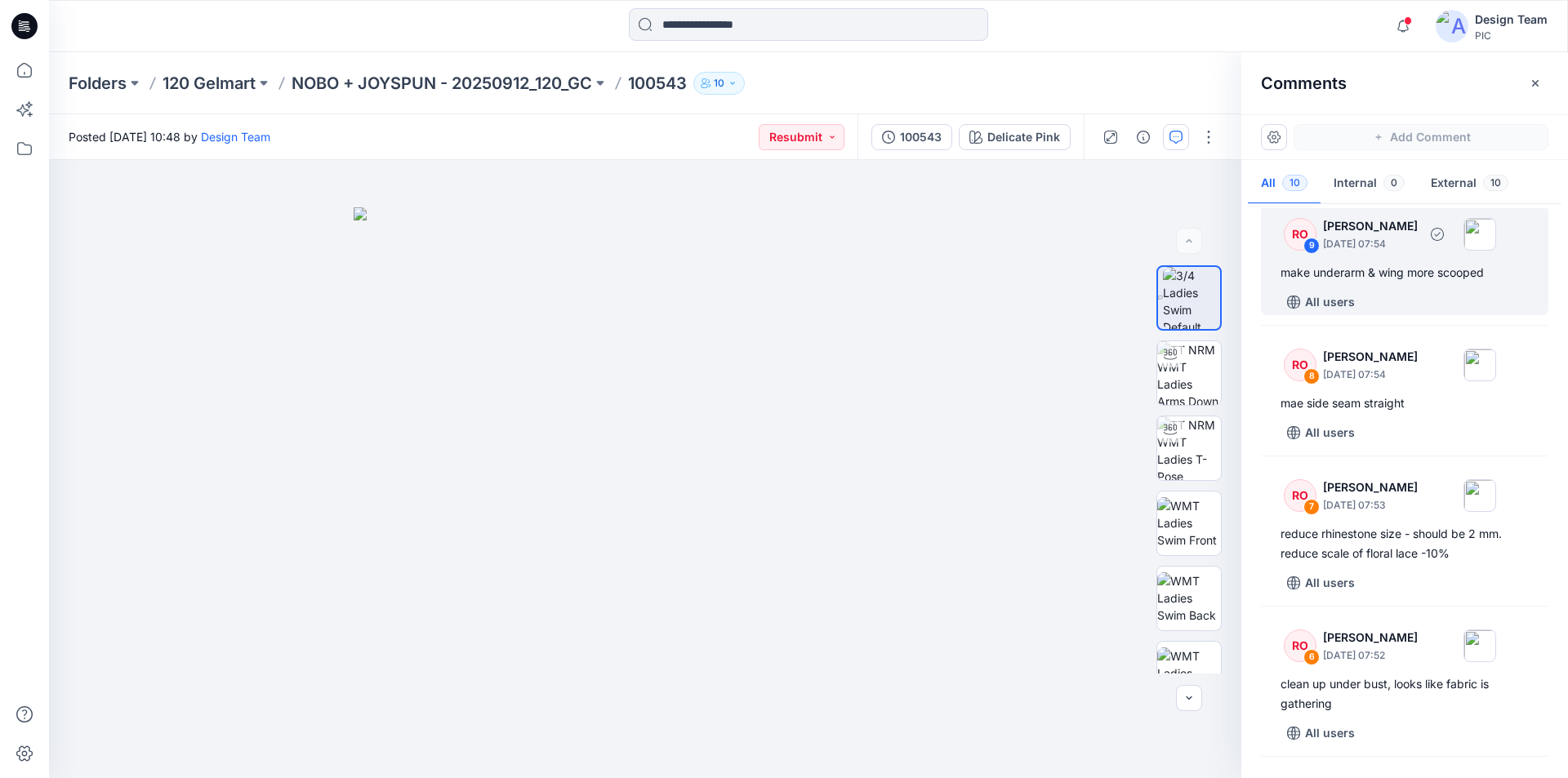
scroll to position [160, 0]
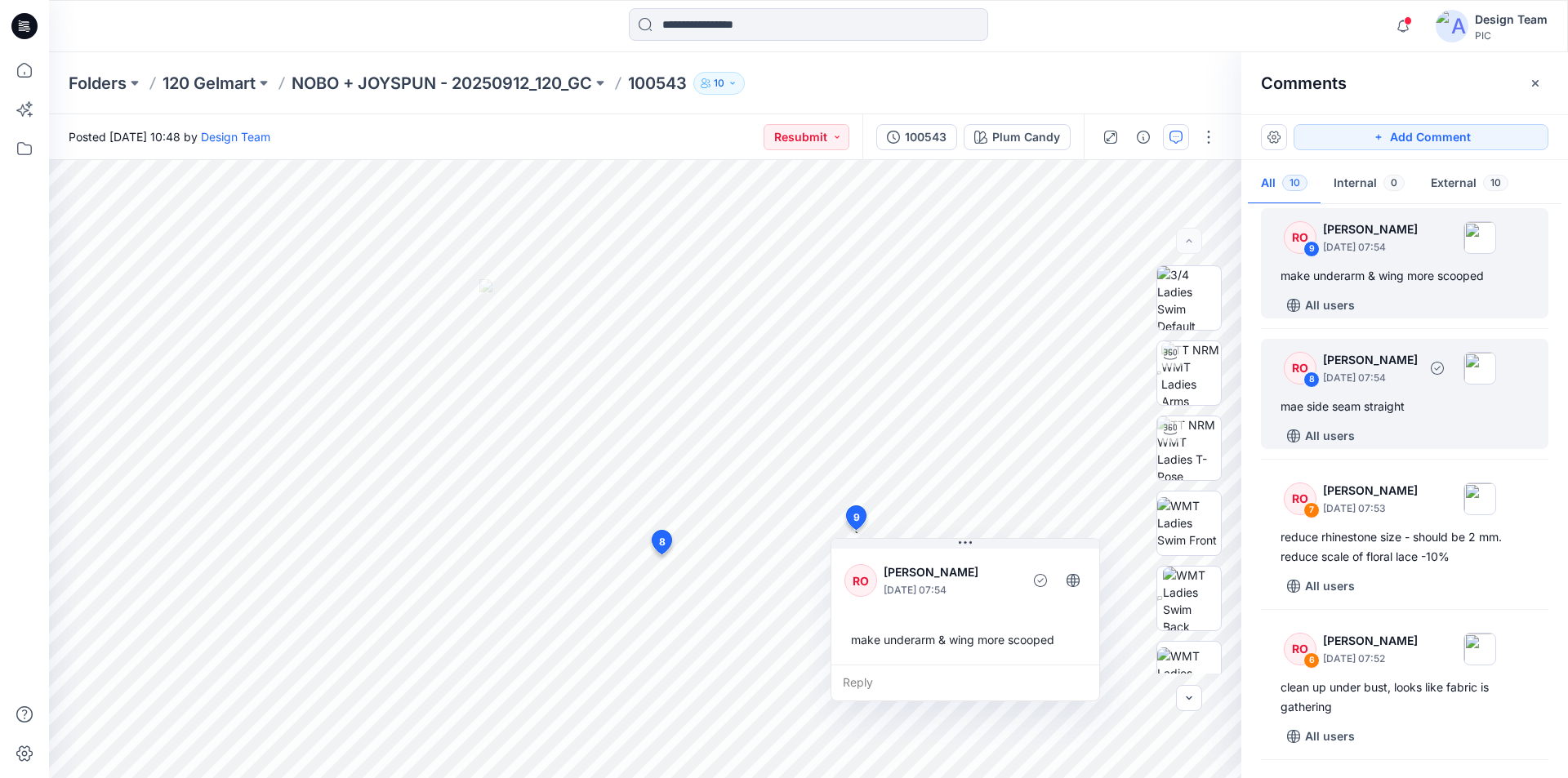
click at [1394, 398] on div "mae side seam straight" at bounding box center [1404, 407] width 248 height 20
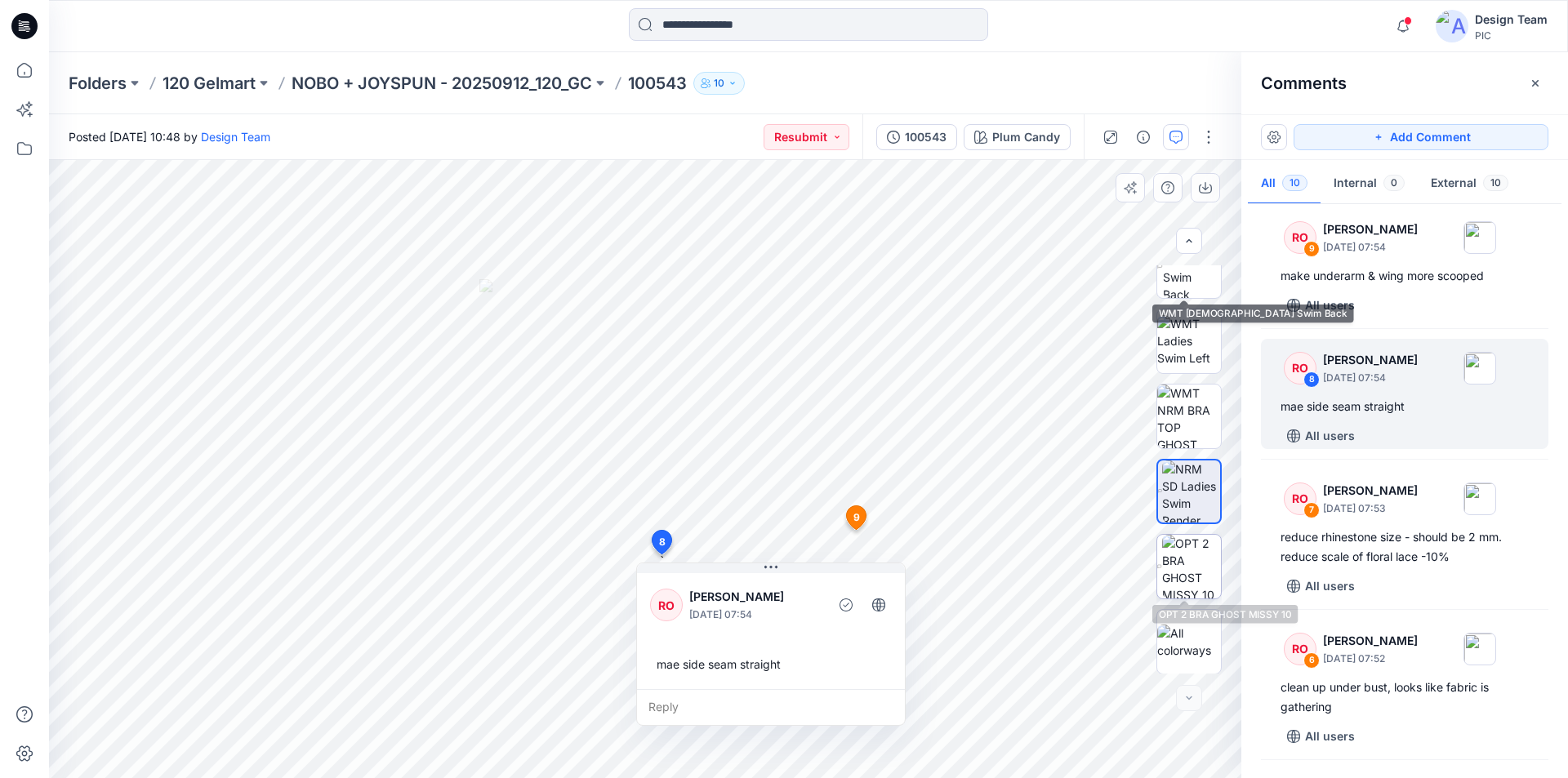
scroll to position [333, 0]
